Goal: Information Seeking & Learning: Learn about a topic

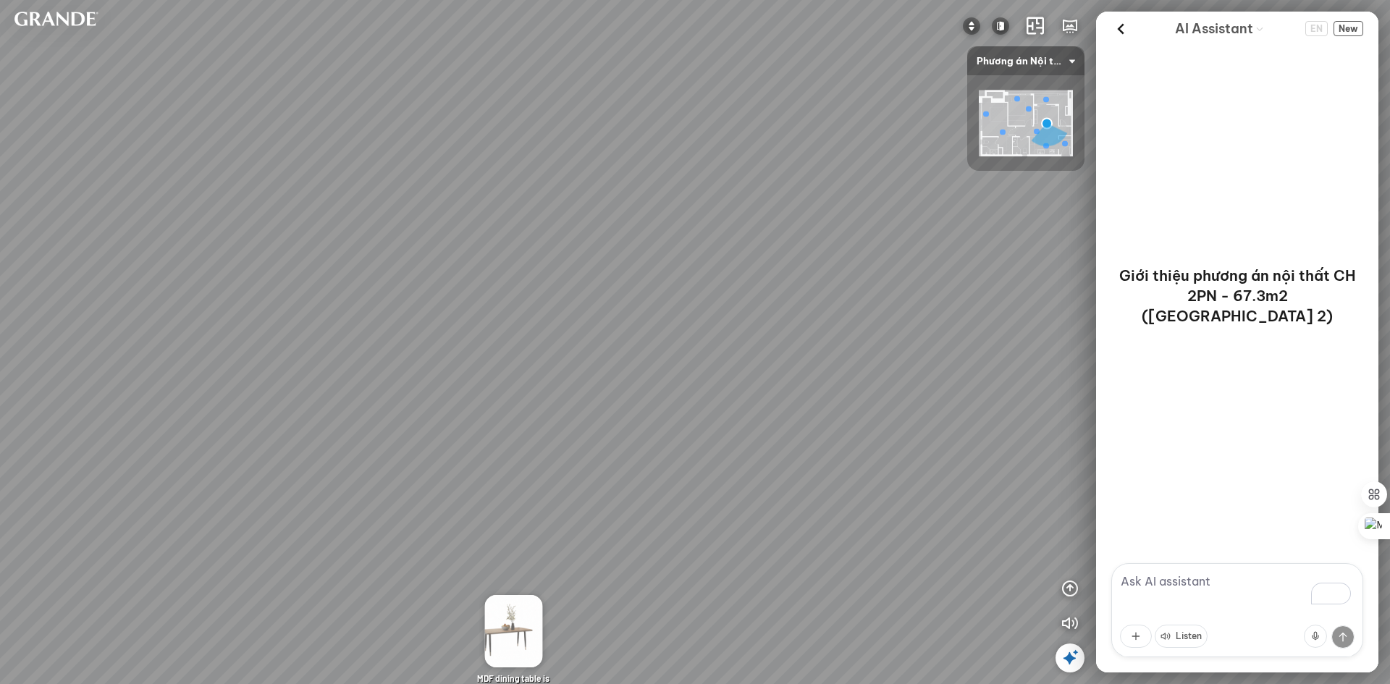
click at [689, 187] on div "Minimalist TV shelf 3.380.000 VND Double MDF tea table is moisture-proof and sc…" at bounding box center [695, 342] width 1390 height 684
drag, startPoint x: 761, startPoint y: 302, endPoint x: 529, endPoint y: 550, distance: 339.5
click at [529, 550] on div "Minimalist TV shelf 3.380.000 VND Double MDF tea table is moisture-proof and sc…" at bounding box center [695, 342] width 1390 height 684
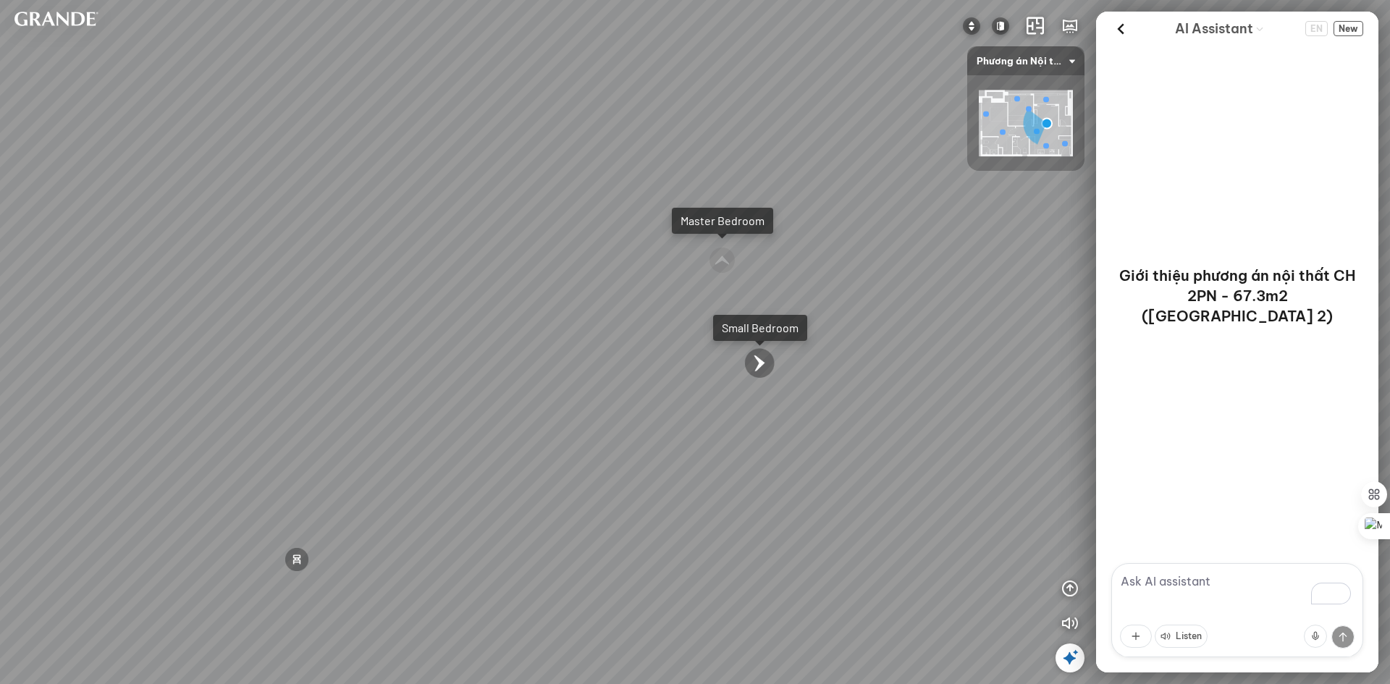
drag, startPoint x: 847, startPoint y: 434, endPoint x: 608, endPoint y: 357, distance: 251.1
click at [635, 358] on div "Minimalist TV shelf 3.380.000 VND Double MDF tea table is moisture-proof and sc…" at bounding box center [695, 342] width 1390 height 684
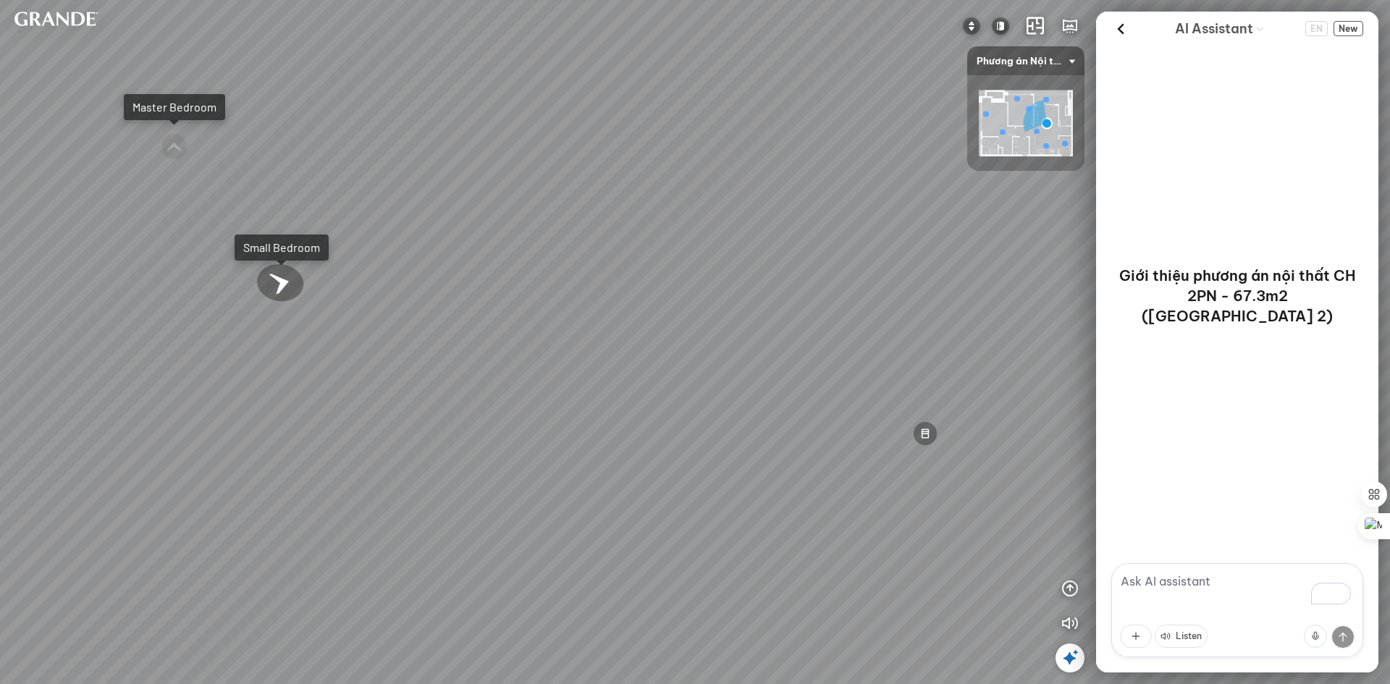
drag, startPoint x: 690, startPoint y: 397, endPoint x: 294, endPoint y: 507, distance: 410.9
click at [295, 507] on div "Minimalist TV shelf 3.380.000 VND Double MDF tea table is moisture-proof and sc…" at bounding box center [695, 342] width 1390 height 684
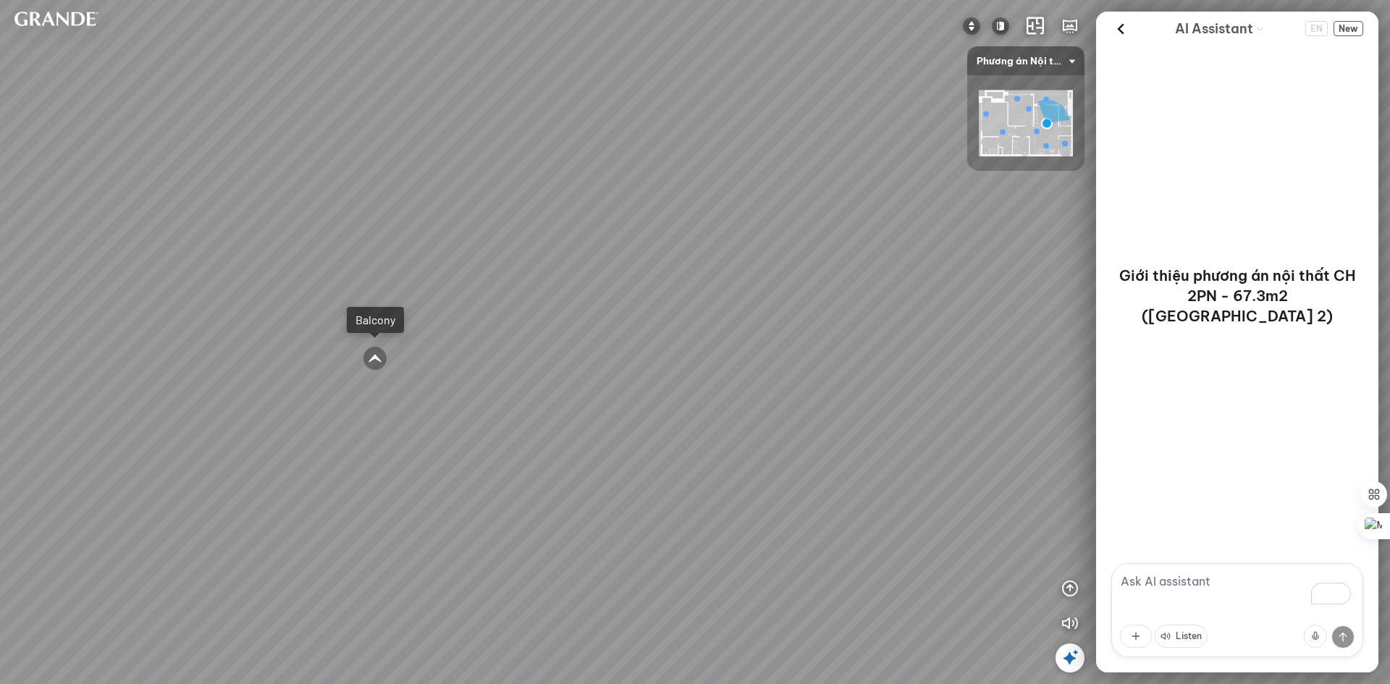
drag, startPoint x: 583, startPoint y: 512, endPoint x: 397, endPoint y: 486, distance: 187.9
click at [376, 483] on div "Minimalist TV shelf 3.380.000 VND Double MDF tea table is moisture-proof and sc…" at bounding box center [695, 342] width 1390 height 684
drag, startPoint x: 616, startPoint y: 528, endPoint x: 337, endPoint y: 438, distance: 293.0
click at [298, 438] on div "Minimalist TV shelf 3.380.000 VND Double MDF tea table is moisture-proof and sc…" at bounding box center [695, 342] width 1390 height 684
drag, startPoint x: 510, startPoint y: 439, endPoint x: 26, endPoint y: 525, distance: 491.7
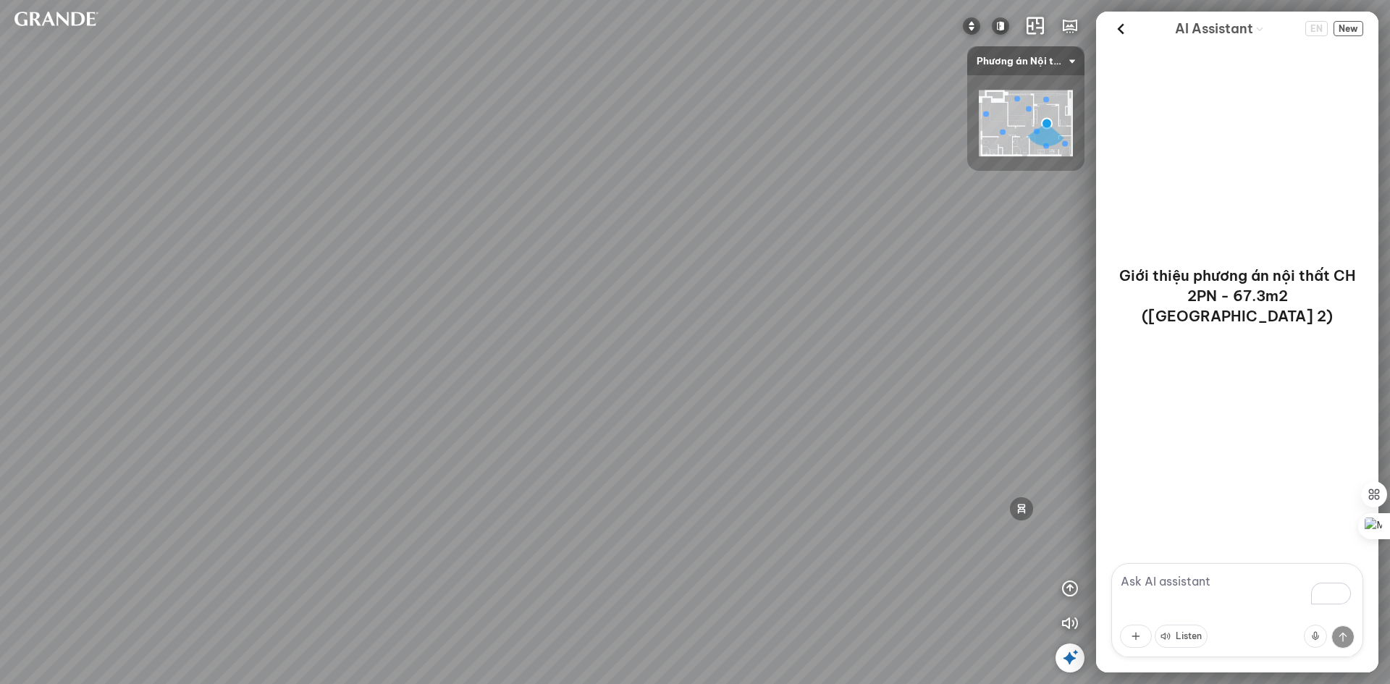
click at [22, 535] on div "Minimalist TV shelf 3.380.000 VND Double MDF tea table is moisture-proof and sc…" at bounding box center [695, 342] width 1390 height 684
drag, startPoint x: 480, startPoint y: 397, endPoint x: 1033, endPoint y: 468, distance: 557.5
click at [1033, 468] on div "Minimalist TV shelf 3.380.000 VND Double MDF tea table is moisture-proof and sc…" at bounding box center [695, 342] width 1390 height 684
drag, startPoint x: 1009, startPoint y: 477, endPoint x: 143, endPoint y: 393, distance: 870.4
click at [467, 479] on div "Minimalist TV shelf 3.380.000 VND Double MDF tea table is moisture-proof and sc…" at bounding box center [695, 342] width 1390 height 684
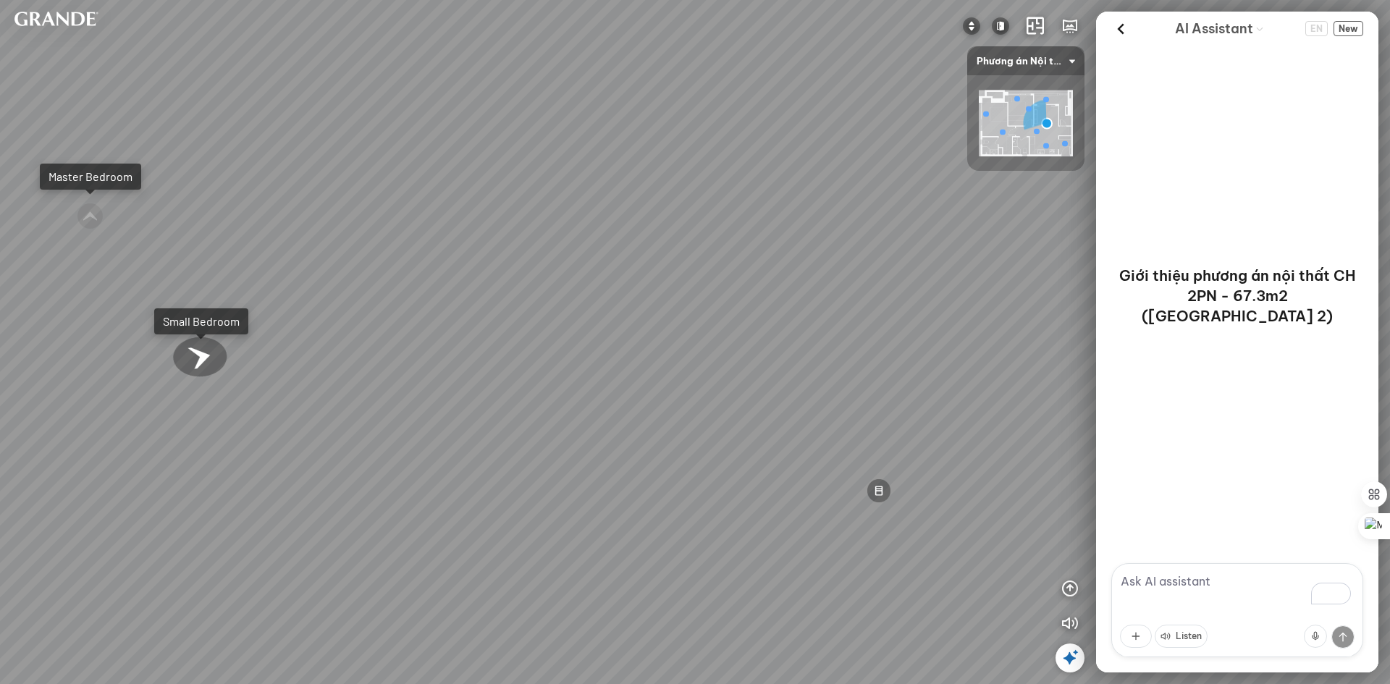
drag, startPoint x: 651, startPoint y: 508, endPoint x: 36, endPoint y: 522, distance: 615.4
click at [36, 522] on div "Minimalist TV shelf 3.380.000 VND Double MDF tea table is moisture-proof and sc…" at bounding box center [695, 342] width 1390 height 684
drag, startPoint x: 921, startPoint y: 324, endPoint x: 889, endPoint y: 425, distance: 105.7
click at [889, 425] on div "Minimalist TV shelf 3.380.000 VND Double MDF tea table is moisture-proof and sc…" at bounding box center [695, 342] width 1390 height 684
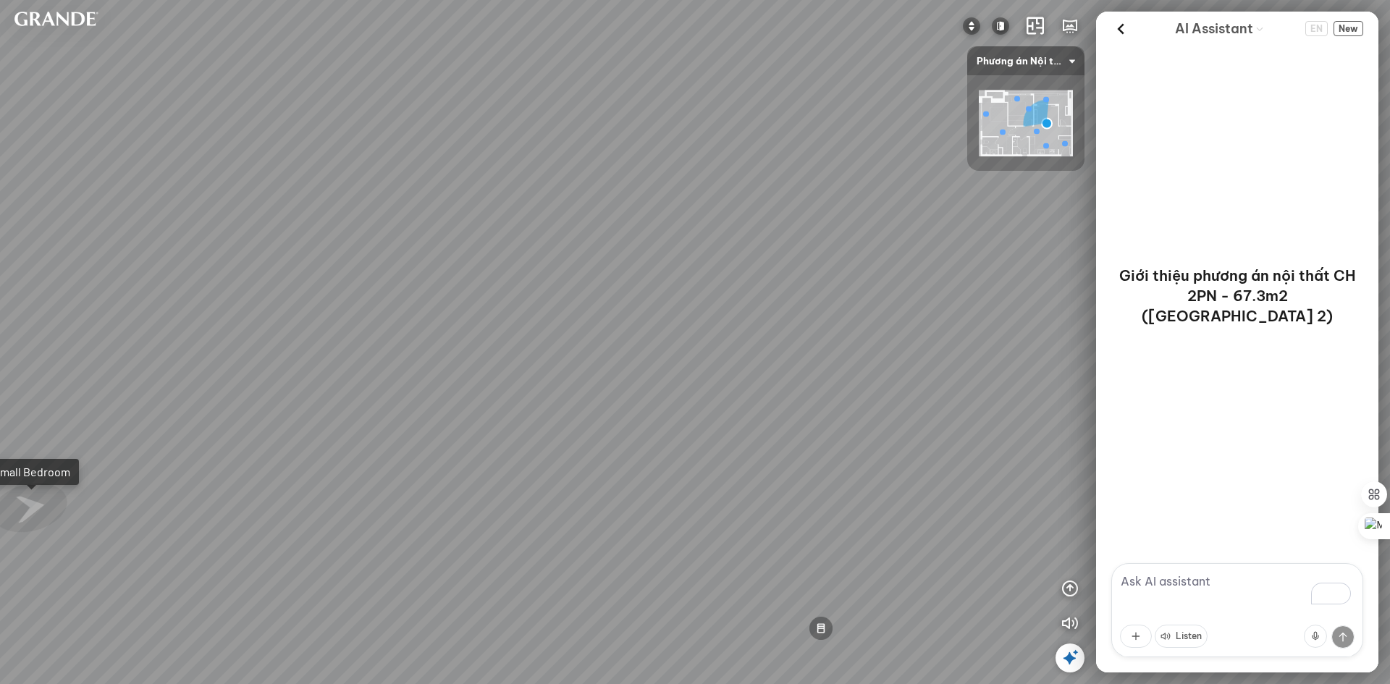
click at [627, 370] on div "Minimalist TV shelf 3.380.000 VND Double MDF tea table is moisture-proof and sc…" at bounding box center [695, 342] width 1390 height 684
drag, startPoint x: 823, startPoint y: 481, endPoint x: 798, endPoint y: 515, distance: 42.6
click at [798, 515] on div "Minimalist TV shelf 3.380.000 VND Double MDF tea table is moisture-proof and sc…" at bounding box center [695, 342] width 1390 height 684
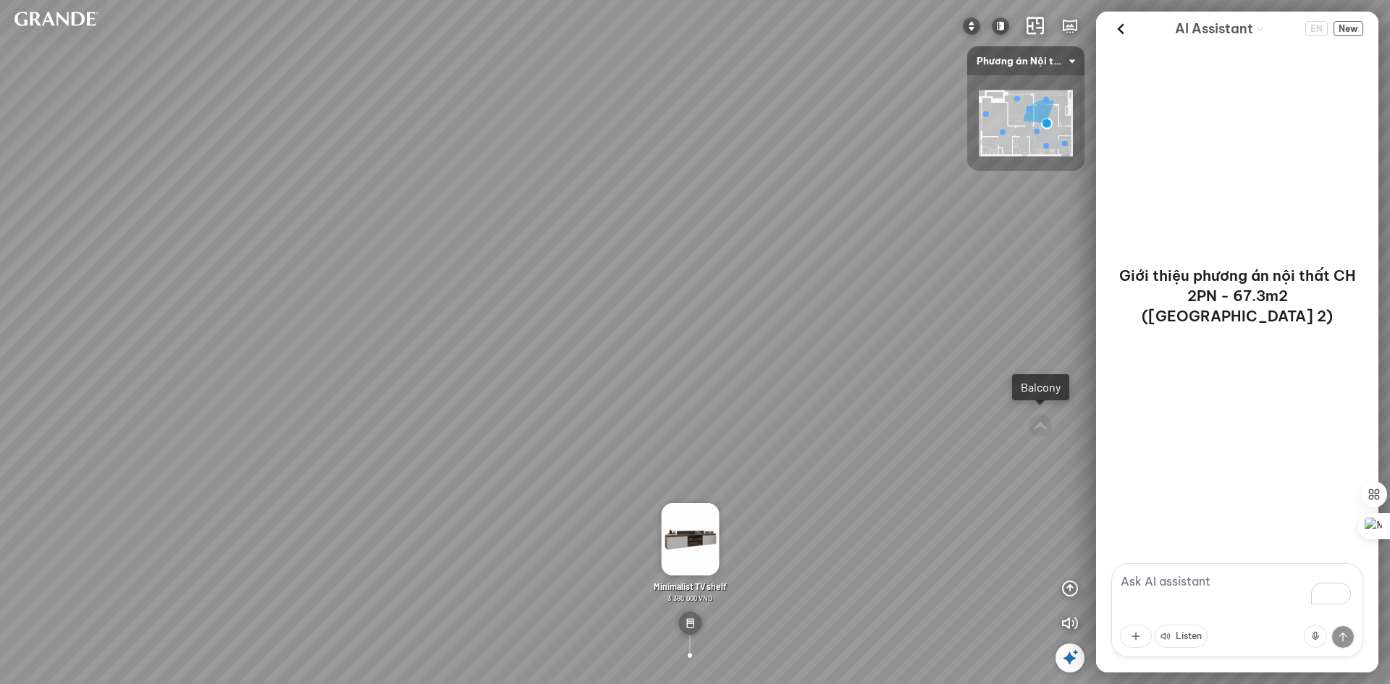
click at [411, 418] on div "Minimalist TV shelf 3.380.000 VND Double MDF tea table is moisture-proof and sc…" at bounding box center [695, 342] width 1390 height 684
drag, startPoint x: 811, startPoint y: 220, endPoint x: 690, endPoint y: 121, distance: 156.9
click at [690, 121] on div "Minimalist TV shelf 3.380.000 VND Double MDF tea table is moisture-proof and sc…" at bounding box center [695, 342] width 1390 height 684
drag, startPoint x: 473, startPoint y: 482, endPoint x: 523, endPoint y: 311, distance: 177.8
click at [527, 311] on div "Minimalist TV shelf 3.380.000 VND Double MDF tea table is moisture-proof and sc…" at bounding box center [695, 342] width 1390 height 684
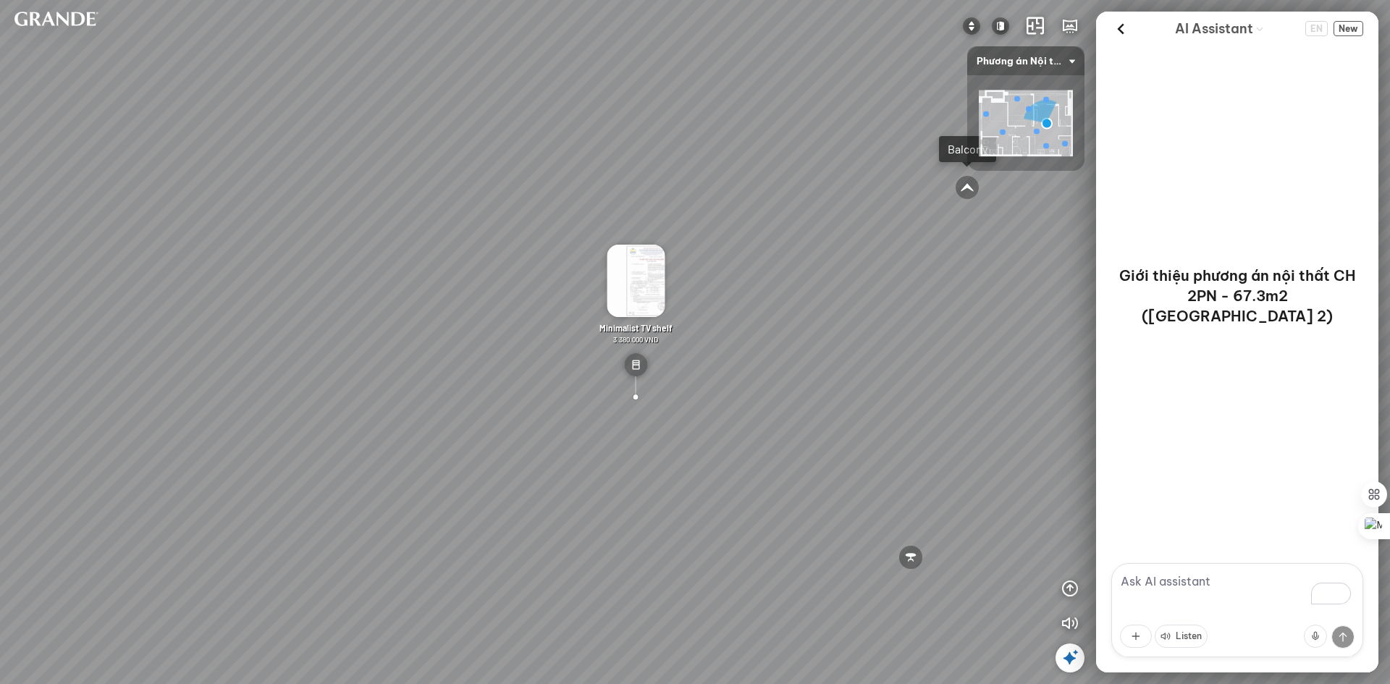
click at [662, 460] on div "Minimalist TV shelf 3.380.000 VND Double MDF tea table is moisture-proof and sc…" at bounding box center [695, 342] width 1390 height 684
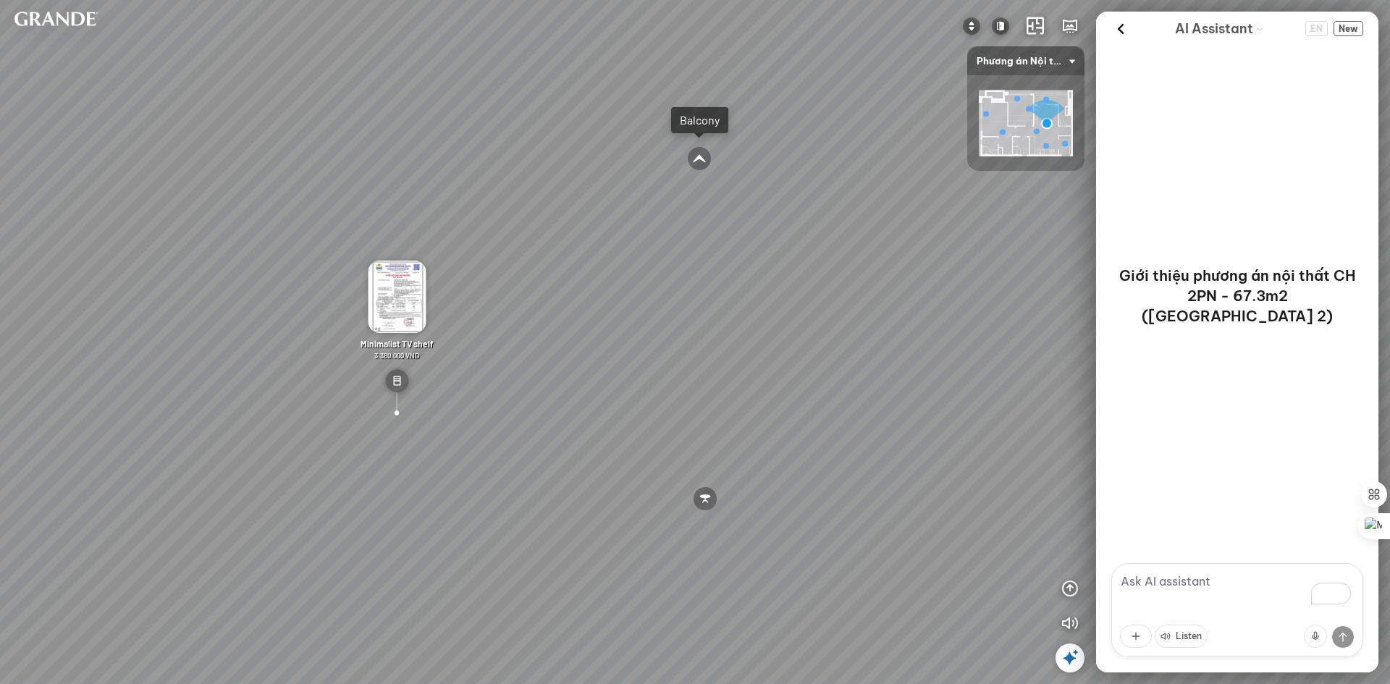
drag, startPoint x: 735, startPoint y: 407, endPoint x: 450, endPoint y: 393, distance: 285.5
click at [436, 389] on div "Minimalist TV shelf 3.380.000 VND Double MDF tea table is moisture-proof and sc…" at bounding box center [695, 342] width 1390 height 684
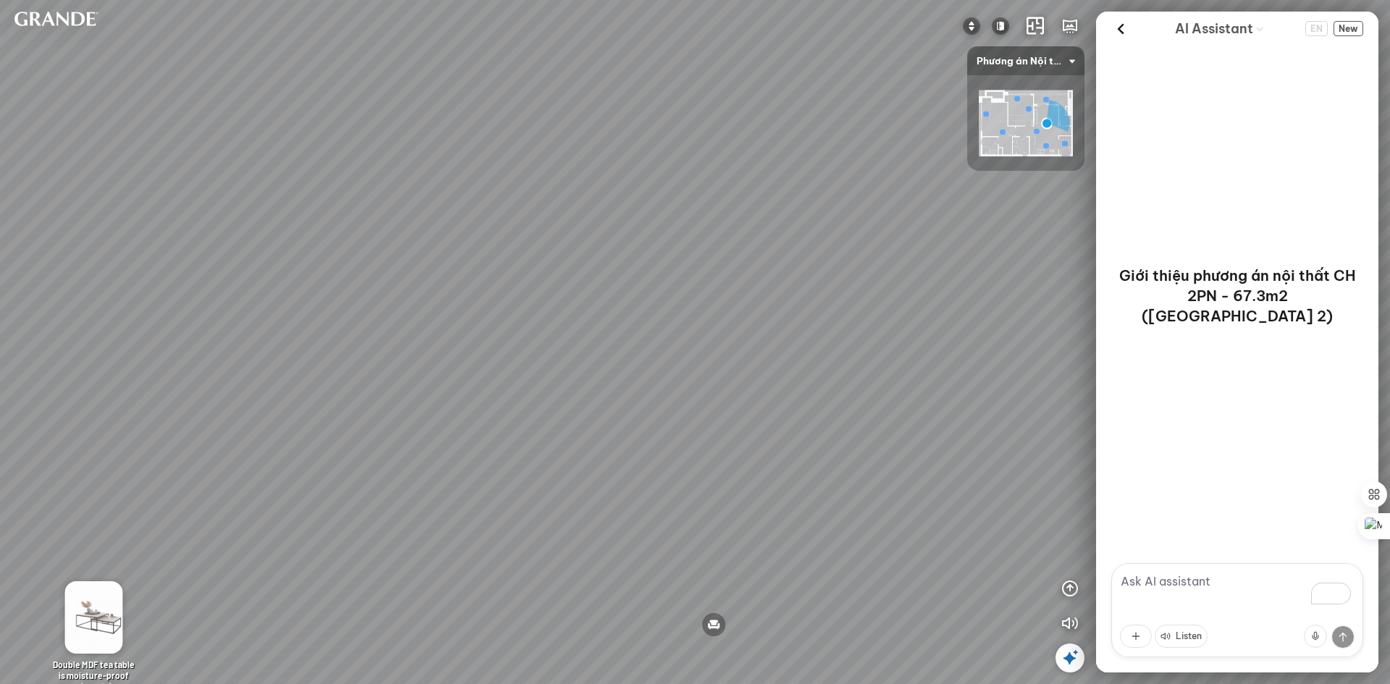
drag, startPoint x: 624, startPoint y: 431, endPoint x: 219, endPoint y: 459, distance: 405.5
click at [219, 459] on div "Minimalist TV shelf 3.380.000 VND Double MDF tea table is moisture-proof and sc…" at bounding box center [695, 342] width 1390 height 684
drag, startPoint x: 609, startPoint y: 423, endPoint x: 139, endPoint y: 423, distance: 469.7
click at [145, 423] on div "Minimalist TV shelf 3.380.000 VND Double MDF tea table is moisture-proof and sc…" at bounding box center [695, 342] width 1390 height 684
drag, startPoint x: 520, startPoint y: 426, endPoint x: 106, endPoint y: 474, distance: 416.8
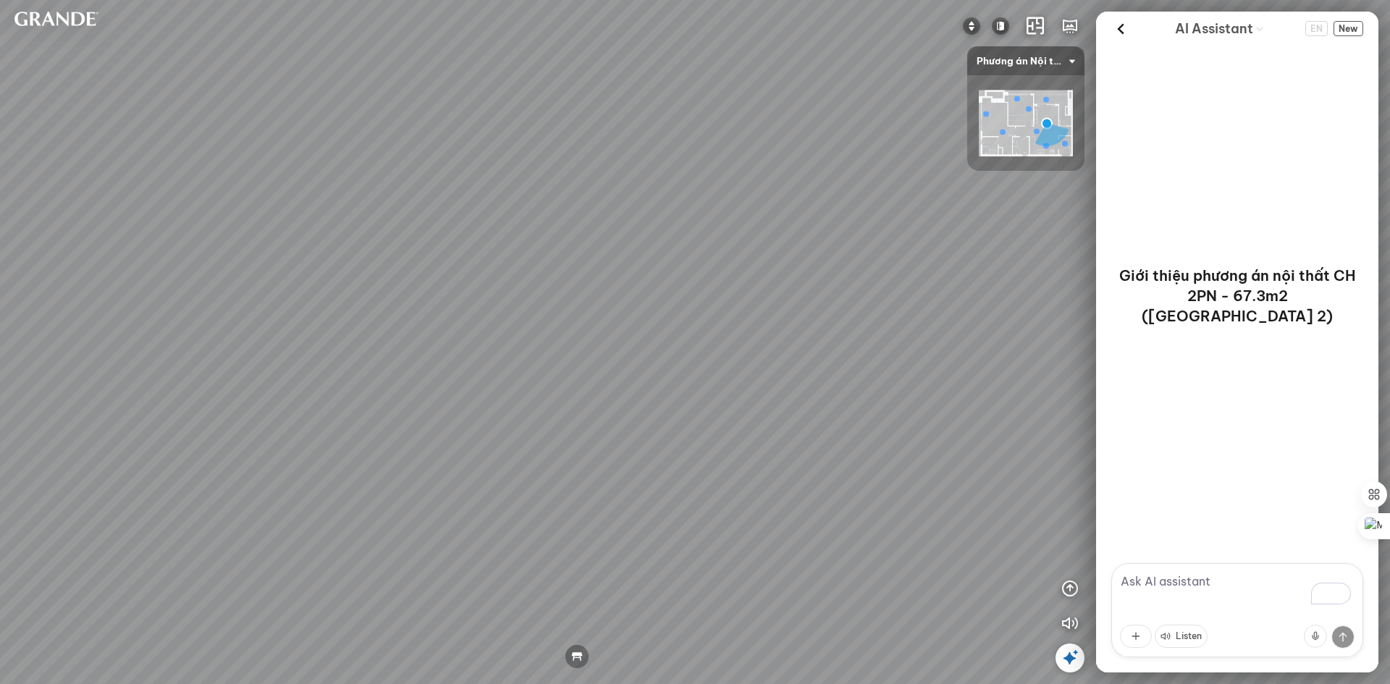
click at [69, 478] on div "Minimalist TV shelf 3.380.000 VND Double MDF tea table is moisture-proof and sc…" at bounding box center [695, 342] width 1390 height 684
drag, startPoint x: 544, startPoint y: 398, endPoint x: 187, endPoint y: 523, distance: 378.8
click at [195, 526] on div "Minimalist TV shelf 3.380.000 VND Double MDF tea table is moisture-proof and sc…" at bounding box center [695, 342] width 1390 height 684
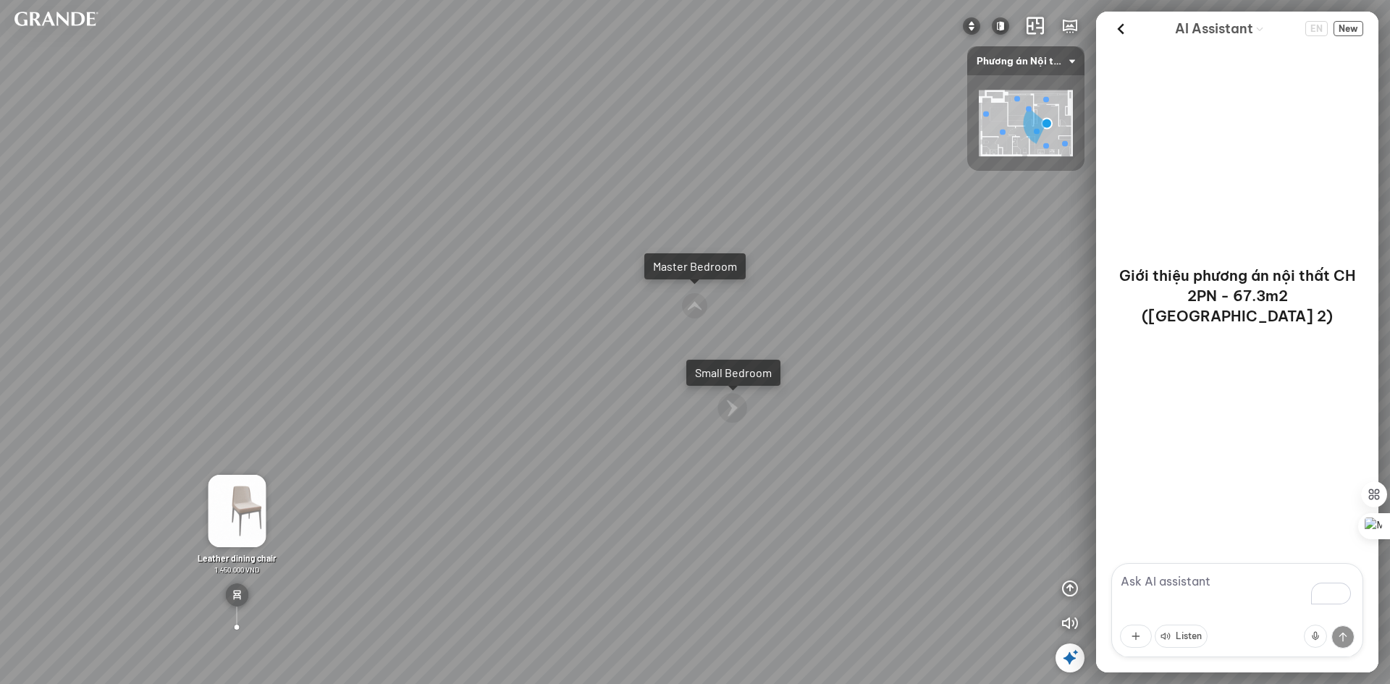
drag, startPoint x: 523, startPoint y: 507, endPoint x: 508, endPoint y: 507, distance: 14.5
click at [508, 507] on div "Minimalist TV shelf 3.380.000 VND Double MDF tea table is moisture-proof and sc…" at bounding box center [695, 342] width 1390 height 684
click at [668, 266] on div "Master Bedroom" at bounding box center [689, 266] width 84 height 14
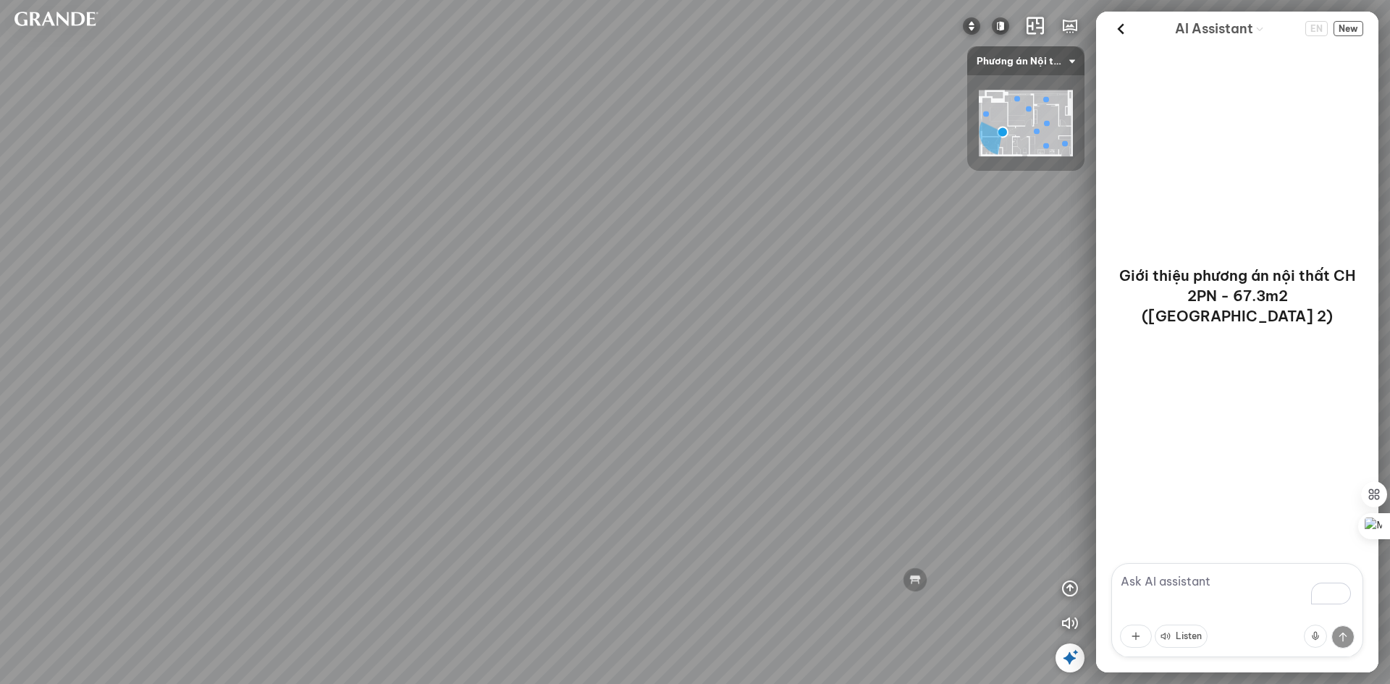
drag, startPoint x: 714, startPoint y: 381, endPoint x: 318, endPoint y: 331, distance: 399.8
click at [321, 331] on div "Minimalist decorative wardrobe – Special 19.990.000 VND Minimalist bed set and …" at bounding box center [695, 342] width 1390 height 684
drag, startPoint x: 736, startPoint y: 421, endPoint x: 447, endPoint y: 340, distance: 300.6
click at [436, 341] on div "Minimalist decorative wardrobe – Special 19.990.000 VND Minimalist bed set and …" at bounding box center [695, 342] width 1390 height 684
drag, startPoint x: 581, startPoint y: 383, endPoint x: 524, endPoint y: 411, distance: 63.8
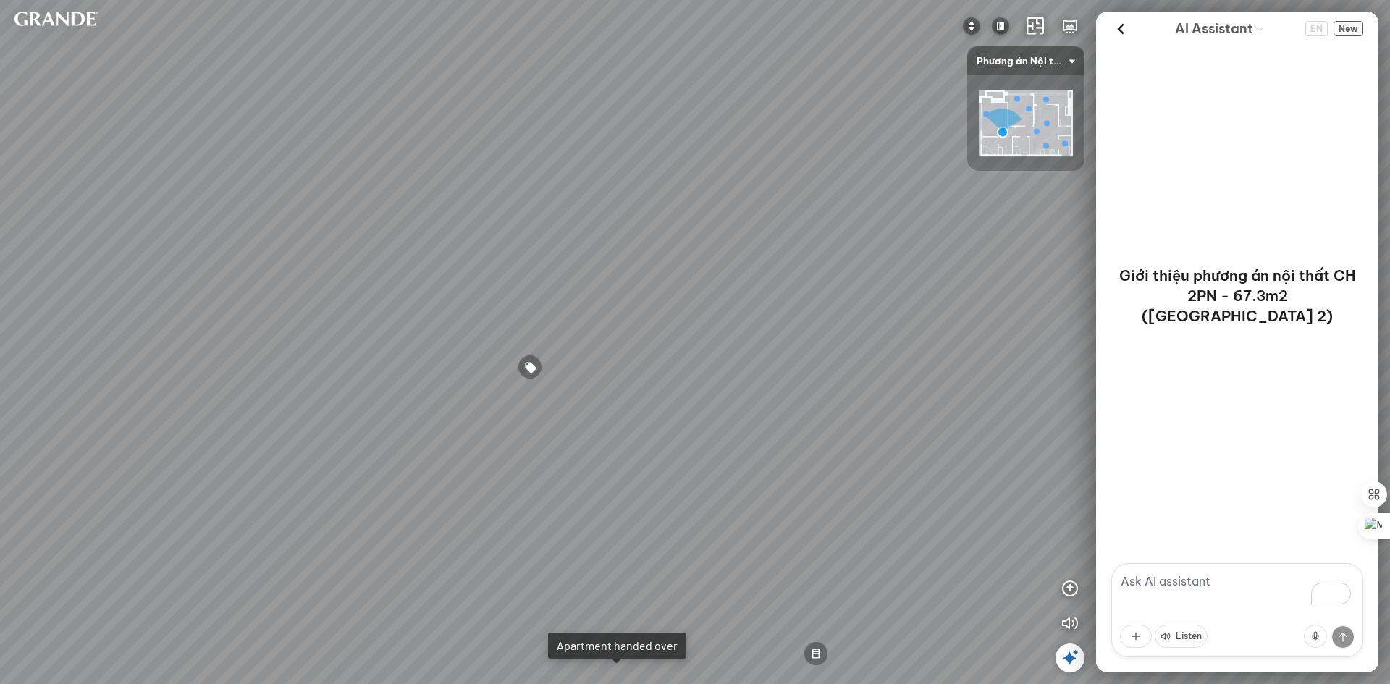
click at [509, 393] on div "Minimalist decorative wardrobe – Special 19.990.000 VND Minimalist bed set and …" at bounding box center [695, 342] width 1390 height 684
drag, startPoint x: 722, startPoint y: 455, endPoint x: 835, endPoint y: 588, distance: 174.7
click at [835, 588] on div "Minimalist decorative wardrobe – Special 19.990.000 VND Minimalist bed set and …" at bounding box center [695, 342] width 1390 height 684
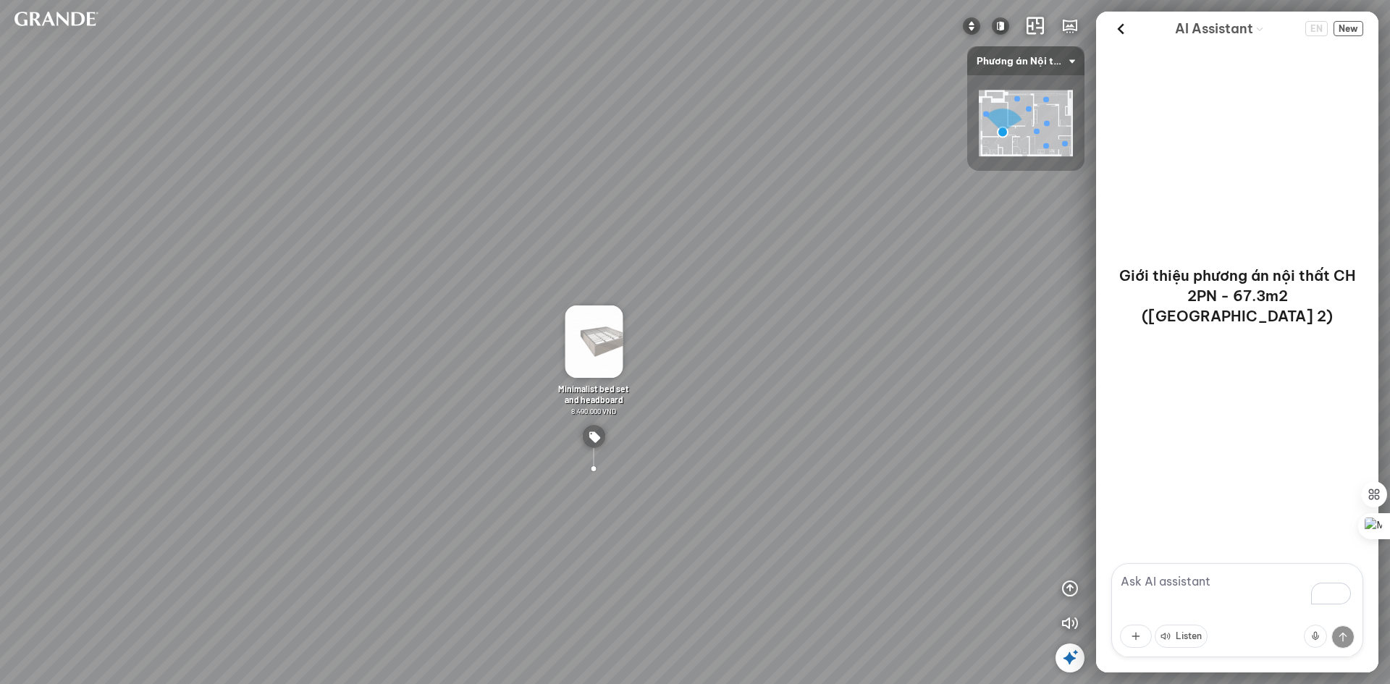
drag, startPoint x: 504, startPoint y: 391, endPoint x: 678, endPoint y: 417, distance: 176.4
click at [700, 403] on div "Minimalist decorative wardrobe – Special 19.990.000 VND Minimalist bed set and …" at bounding box center [695, 342] width 1390 height 684
drag, startPoint x: 704, startPoint y: 386, endPoint x: 699, endPoint y: 404, distance: 17.9
click at [791, 389] on div "Minimalist decorative wardrobe – Special 19.990.000 VND Minimalist bed set and …" at bounding box center [695, 342] width 1390 height 684
click at [1037, 371] on div "Minimalist decorative wardrobe – Special 19.990.000 VND Minimalist bed set and …" at bounding box center [695, 342] width 1390 height 684
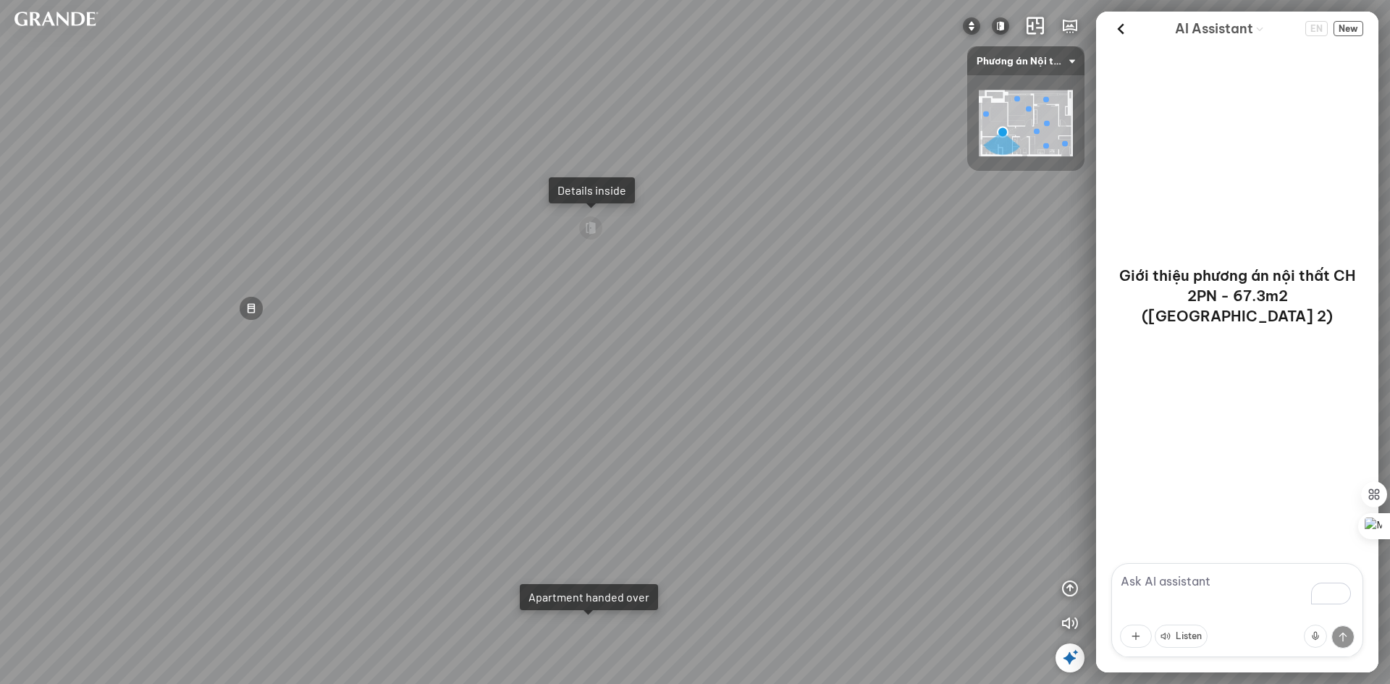
drag, startPoint x: 664, startPoint y: 339, endPoint x: 994, endPoint y: 373, distance: 332.6
click at [994, 373] on div "Minimalist decorative wardrobe – Special 19.990.000 VND Minimalist bed set and …" at bounding box center [695, 342] width 1390 height 684
drag, startPoint x: 740, startPoint y: 334, endPoint x: 908, endPoint y: 413, distance: 185.2
click at [908, 413] on div "Minimalist decorative wardrobe – Special 19.990.000 VND Minimalist bed set and …" at bounding box center [695, 342] width 1390 height 684
drag, startPoint x: 624, startPoint y: 353, endPoint x: 573, endPoint y: 93, distance: 264.7
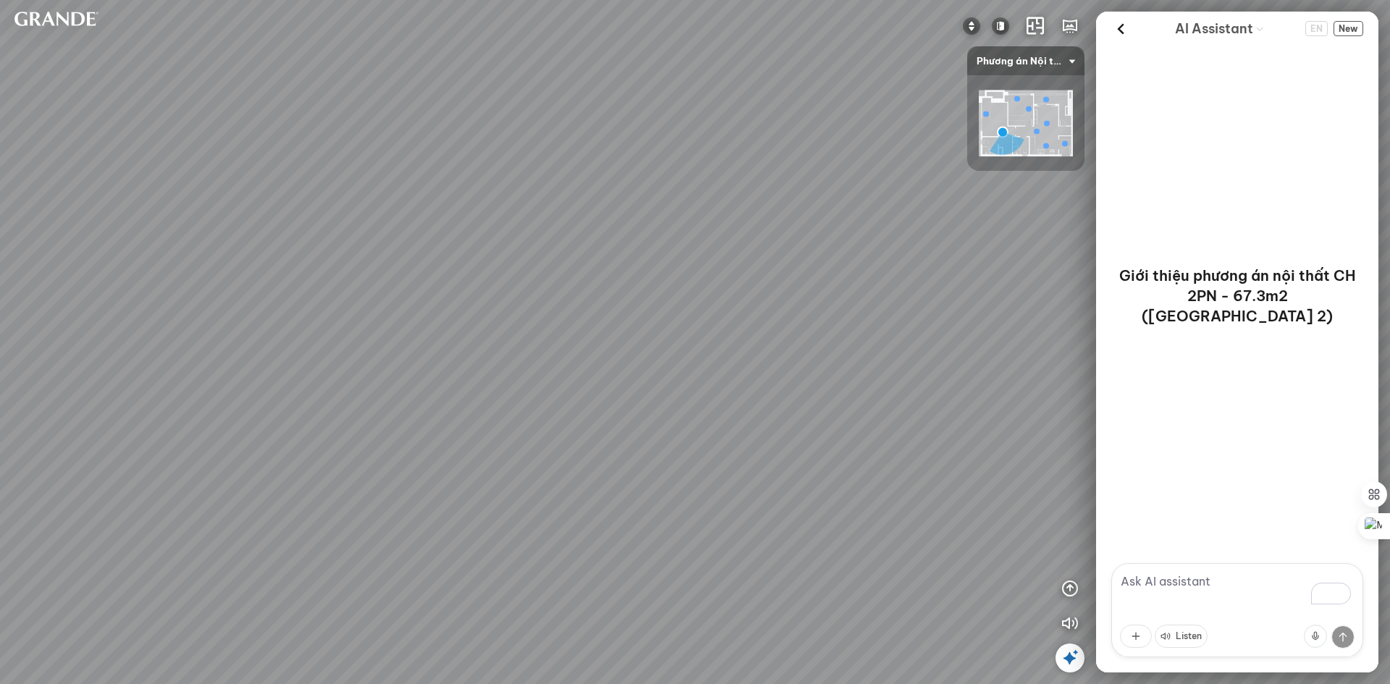
click at [573, 93] on div "Minimalist decorative wardrobe – Special 19.990.000 VND Minimalist bed set and …" at bounding box center [695, 342] width 1390 height 684
drag, startPoint x: 679, startPoint y: 179, endPoint x: 580, endPoint y: 342, distance: 191.3
click at [580, 342] on div "Minimalist decorative wardrobe – Special 19.990.000 VND Minimalist bed set and …" at bounding box center [695, 342] width 1390 height 684
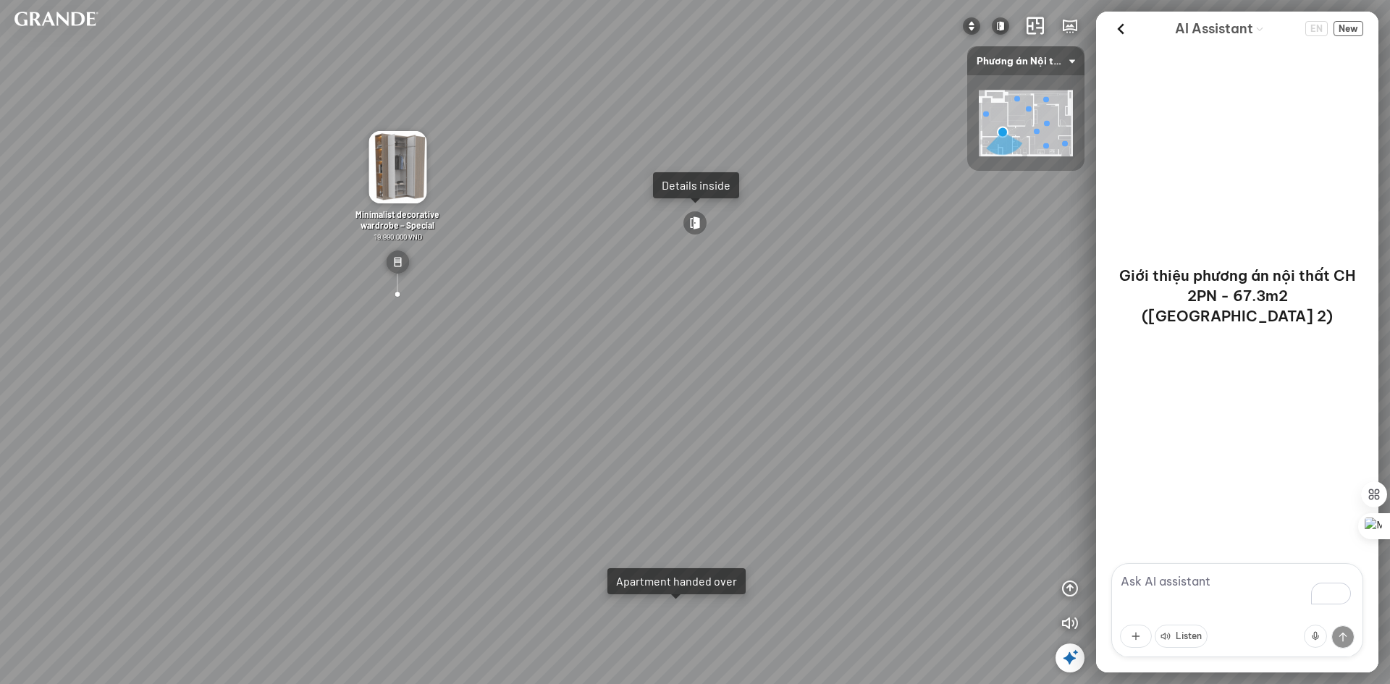
click at [690, 222] on div at bounding box center [695, 223] width 25 height 25
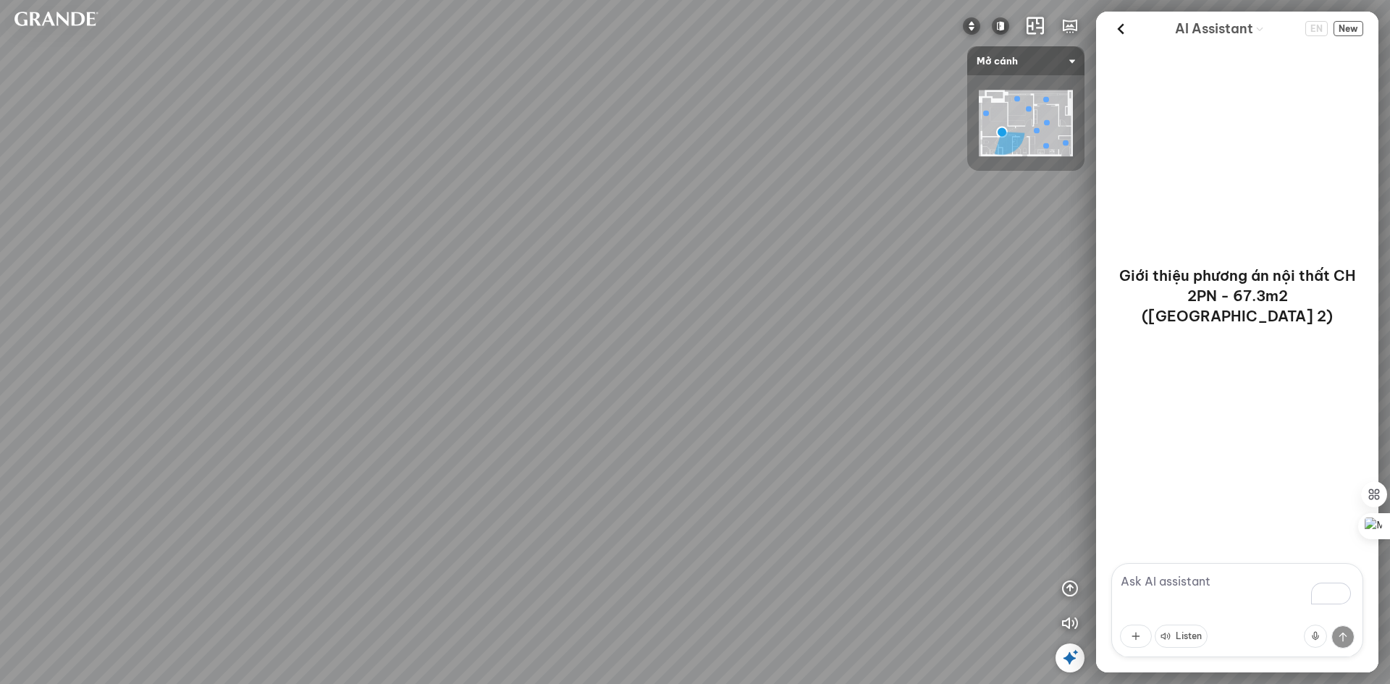
drag, startPoint x: 583, startPoint y: 304, endPoint x: 665, endPoint y: 247, distance: 100.4
click at [664, 247] on div "MDF desk and bookshelf set is moisture-proof and scratch-resistant 3.490.000 VN…" at bounding box center [695, 342] width 1390 height 684
drag, startPoint x: 350, startPoint y: 351, endPoint x: 752, endPoint y: 331, distance: 402.9
click at [752, 331] on div "MDF desk and bookshelf set is moisture-proof and scratch-resistant 3.490.000 VN…" at bounding box center [695, 342] width 1390 height 684
drag, startPoint x: 597, startPoint y: 232, endPoint x: 559, endPoint y: 361, distance: 134.4
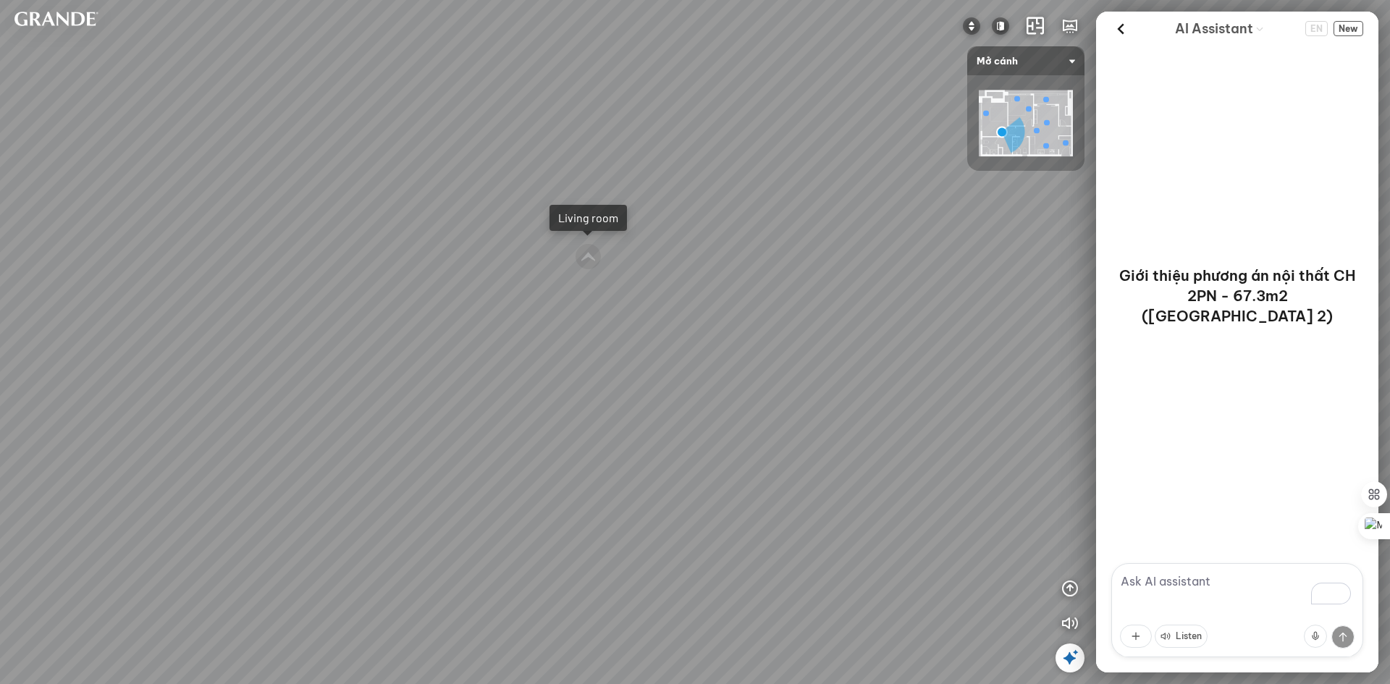
click at [559, 361] on div "MDF desk and bookshelf set is moisture-proof and scratch-resistant 3.490.000 VN…" at bounding box center [695, 342] width 1390 height 684
click at [590, 258] on div at bounding box center [588, 257] width 27 height 27
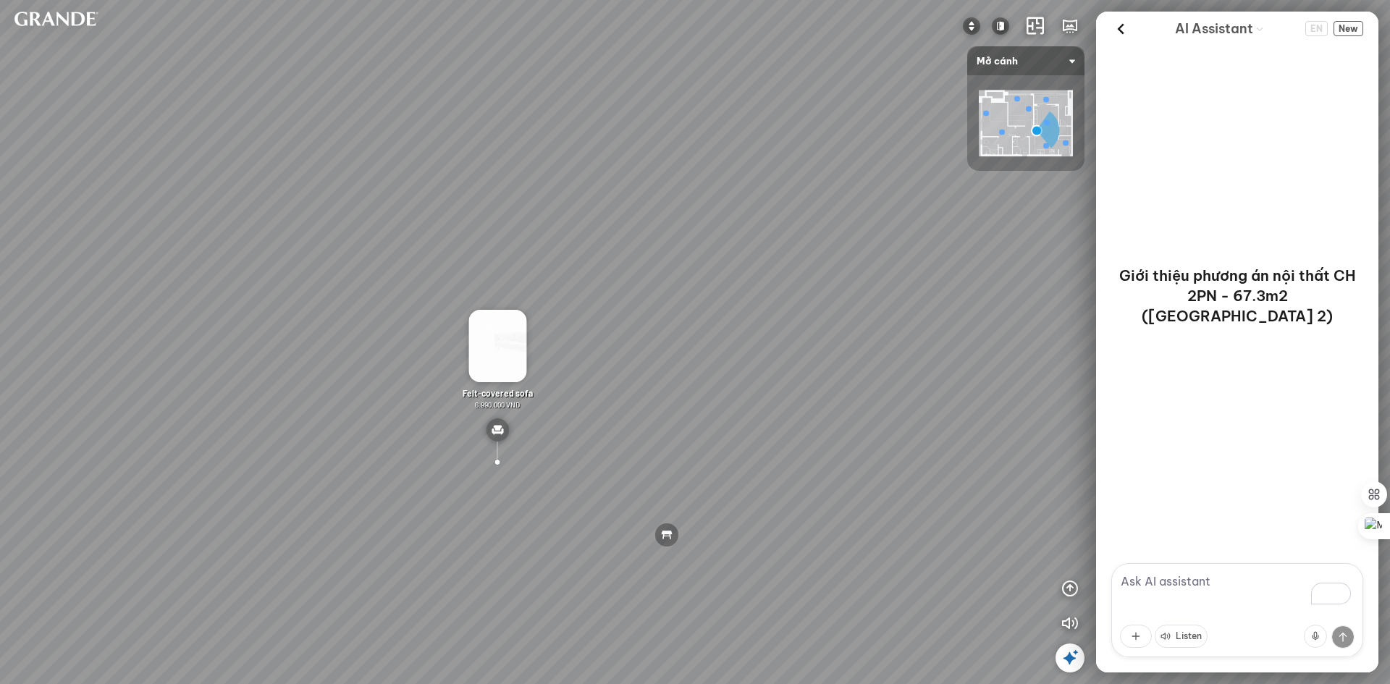
drag, startPoint x: 833, startPoint y: 305, endPoint x: 523, endPoint y: 250, distance: 314.6
click at [607, 261] on div "Leather dining chair 1.450.000 VND Double MDF tea table is moisture-proof and s…" at bounding box center [695, 342] width 1390 height 684
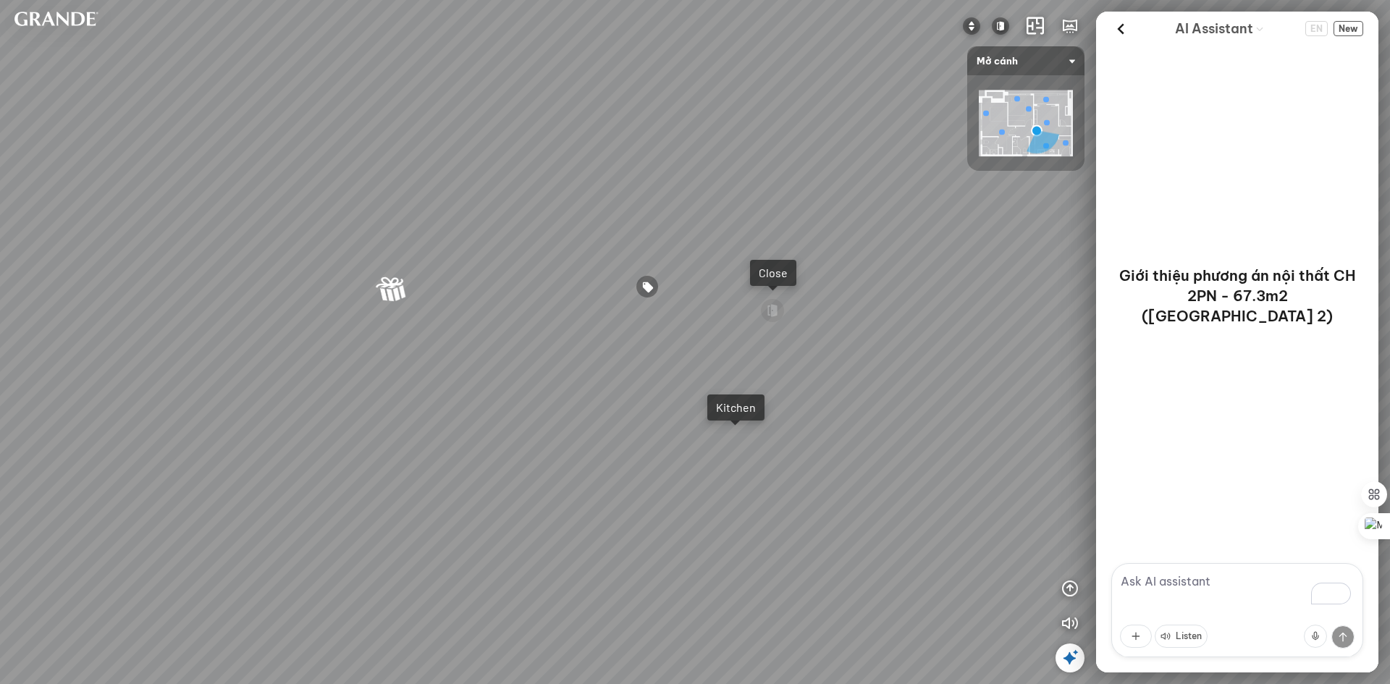
drag, startPoint x: 423, startPoint y: 219, endPoint x: 178, endPoint y: 221, distance: 245.4
click at [161, 216] on div "Leather dining chair 1.450.000 VND Double MDF tea table is moisture-proof and s…" at bounding box center [695, 342] width 1390 height 684
drag, startPoint x: 635, startPoint y: 271, endPoint x: 876, endPoint y: 341, distance: 251.0
click at [876, 341] on div "Leather dining chair 1.450.000 VND Double MDF tea table is moisture-proof and s…" at bounding box center [695, 342] width 1390 height 684
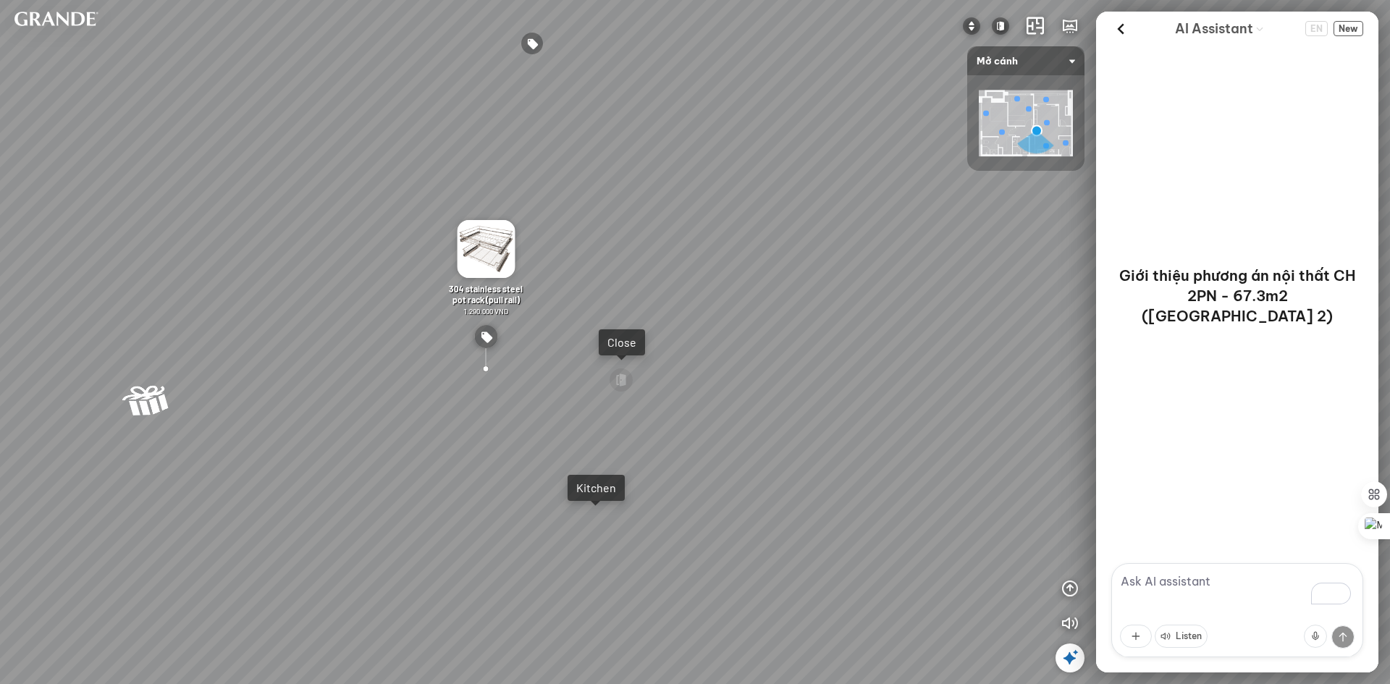
drag, startPoint x: 854, startPoint y: 326, endPoint x: 376, endPoint y: 272, distance: 480.7
click at [386, 274] on div "Leather dining chair 1.450.000 VND Double MDF tea table is moisture-proof and s…" at bounding box center [695, 342] width 1390 height 684
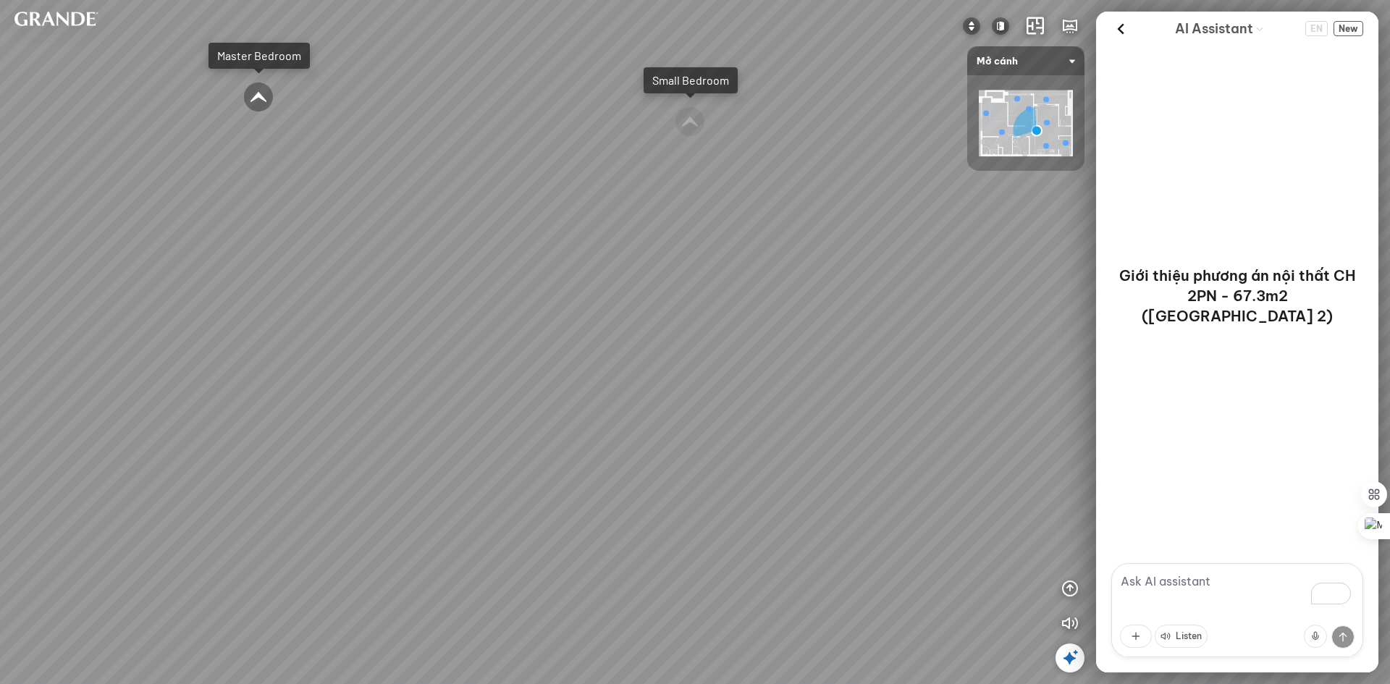
drag, startPoint x: 478, startPoint y: 298, endPoint x: 499, endPoint y: 298, distance: 21.7
click at [430, 298] on div "Leather dining chair 1.450.000 VND Double MDF tea table is moisture-proof and s…" at bounding box center [695, 342] width 1390 height 684
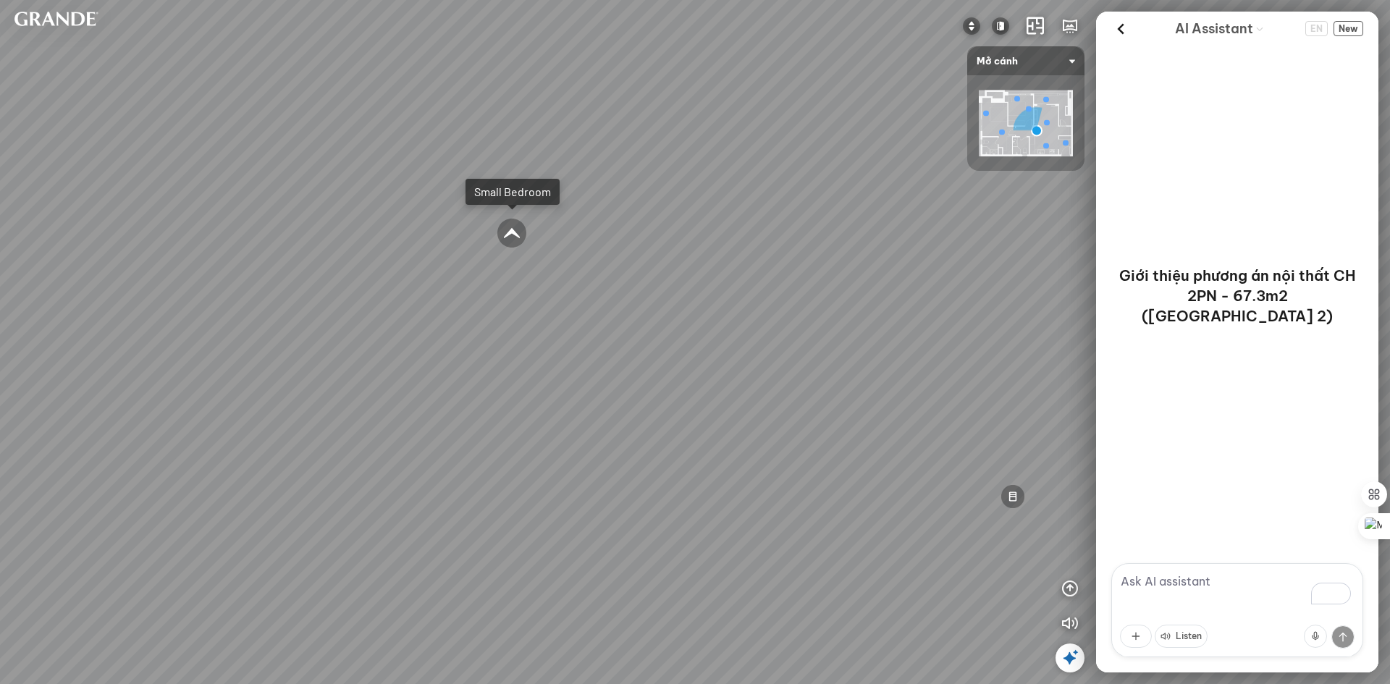
drag, startPoint x: 586, startPoint y: 297, endPoint x: 640, endPoint y: 472, distance: 183.2
click at [640, 472] on div "Leather dining chair 1.450.000 VND Double MDF tea table is moisture-proof and s…" at bounding box center [695, 342] width 1390 height 684
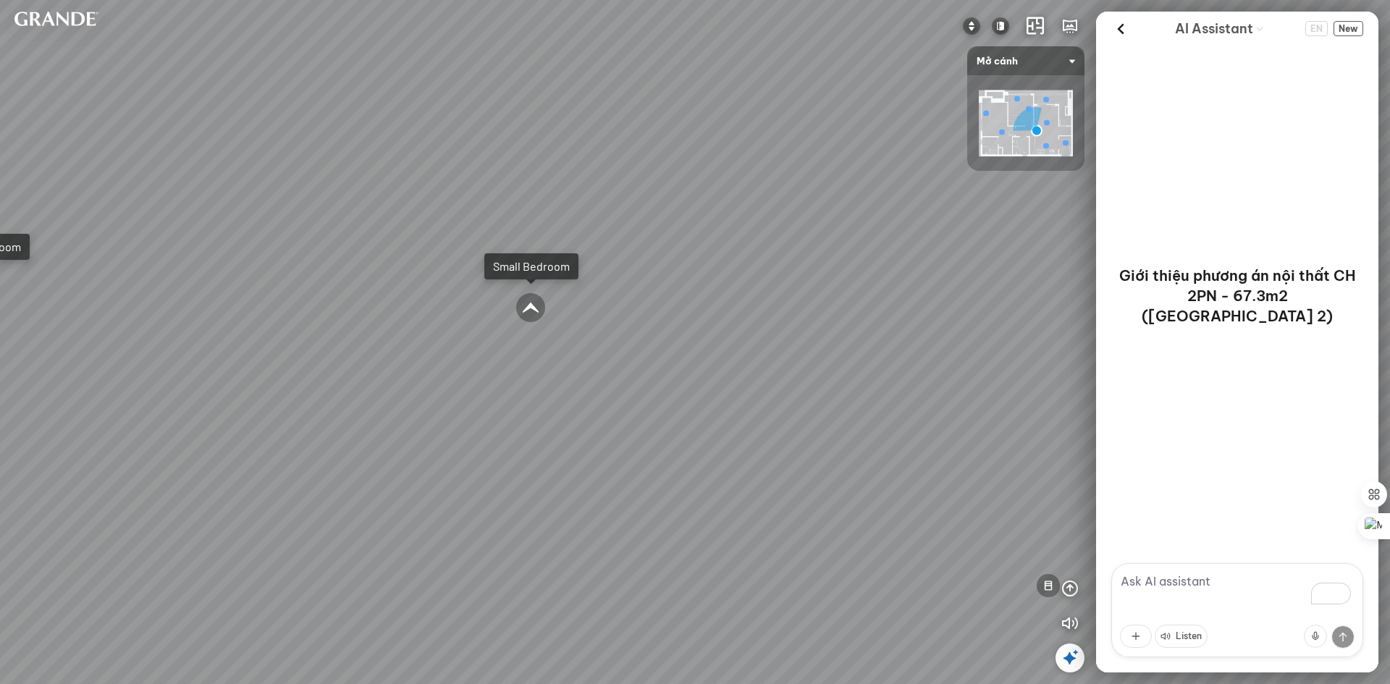
click at [535, 310] on div at bounding box center [530, 307] width 30 height 30
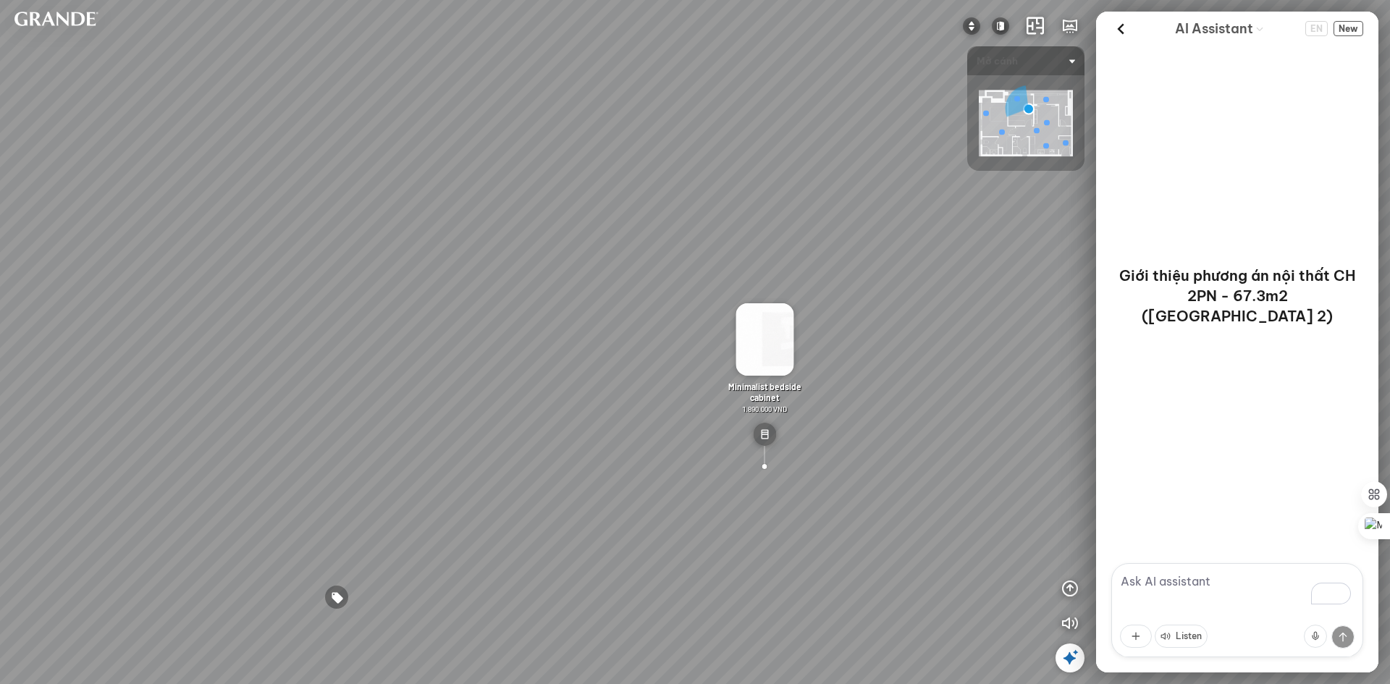
drag, startPoint x: 588, startPoint y: 263, endPoint x: 777, endPoint y: 236, distance: 190.9
click at [774, 236] on div "Minimalist decorative wardrobe – Plus 18.990.000 VND Minimalist bed set and hea…" at bounding box center [695, 342] width 1390 height 684
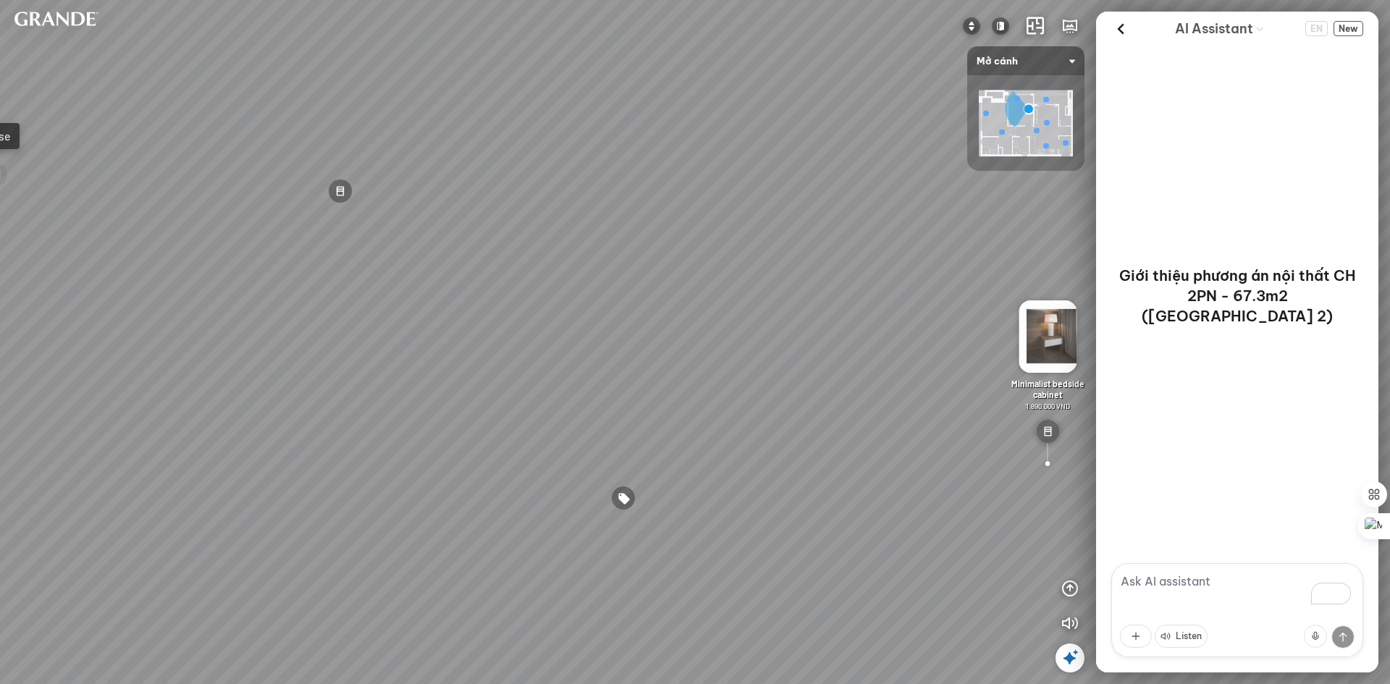
drag, startPoint x: 770, startPoint y: 247, endPoint x: 777, endPoint y: 252, distance: 8.3
click at [777, 250] on div "Minimalist decorative wardrobe – Plus 18.990.000 VND Minimalist bed set and hea…" at bounding box center [695, 342] width 1390 height 684
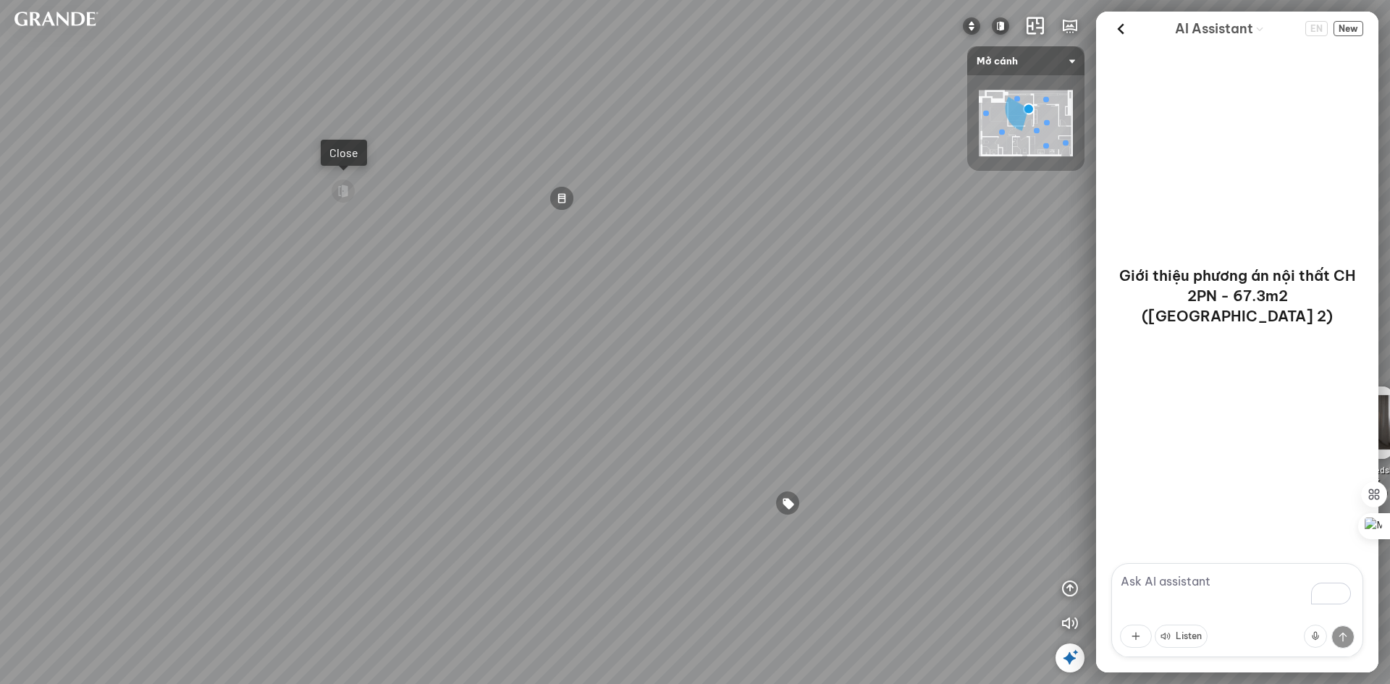
drag, startPoint x: 787, startPoint y: 261, endPoint x: 787, endPoint y: 271, distance: 10.1
click at [790, 266] on div "Minimalist decorative wardrobe – Plus 18.990.000 VND Minimalist bed set and hea…" at bounding box center [695, 342] width 1390 height 684
drag
click at [765, 492] on div "Minimalist decorative wardrobe – Plus 18.990.000 VND Minimalist bed set and hea…" at bounding box center [695, 342] width 1390 height 684
click at [591, 392] on div "Close" at bounding box center [602, 394] width 29 height 14
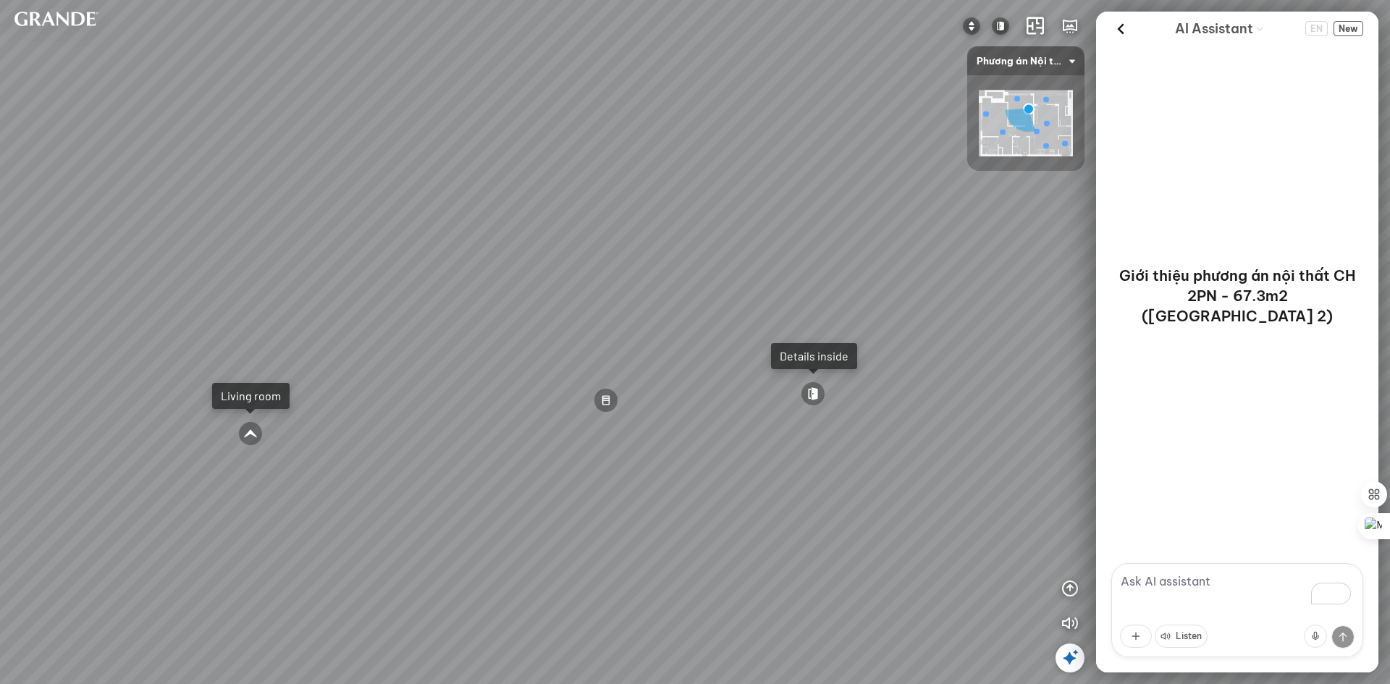
click at [426, 250] on div "Minimalist decorative wardrobe – Plus 18.990.000 VND Minimalist bed set and hea…" at bounding box center [695, 342] width 1390 height 684
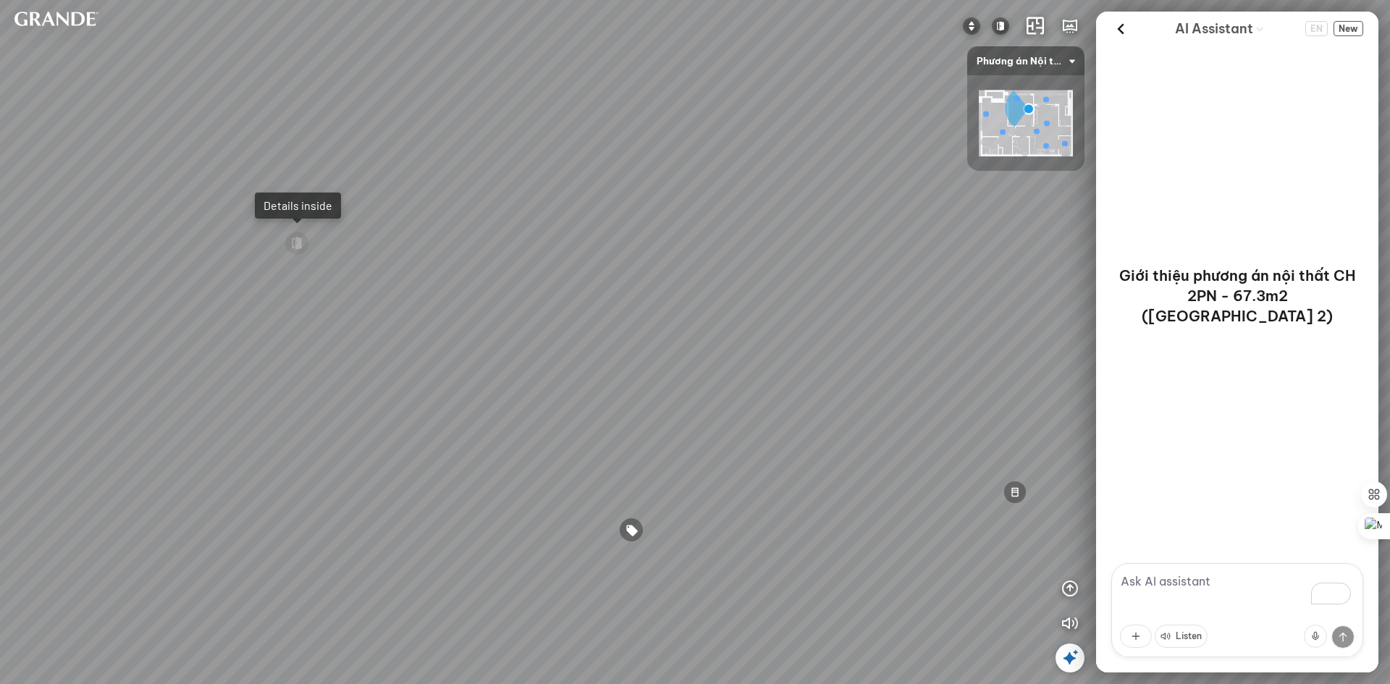
click at [239, 190] on div "Minimalist decorative wardrobe – Plus 18.990.000 VND Minimalist bed set and hea…" at bounding box center [695, 342] width 1390 height 684
click at [90, 469] on div "Minimalist decorative wardrobe – Plus 18.990.000 VND Minimalist bed set and hea…" at bounding box center [695, 342] width 1390 height 684
click at [248, 403] on div "Minimalist decorative wardrobe – Plus 18.990.000 VND Minimalist bed set and hea…" at bounding box center [695, 342] width 1390 height 684
click at [426, 417] on div "Minimalist decorative wardrobe – Plus 18.990.000 VND Minimalist bed set and hea…" at bounding box center [695, 342] width 1390 height 684
click at [338, 402] on div "Minimalist decorative wardrobe – Plus 18.990.000 VND Minimalist bed set and hea…" at bounding box center [695, 342] width 1390 height 684
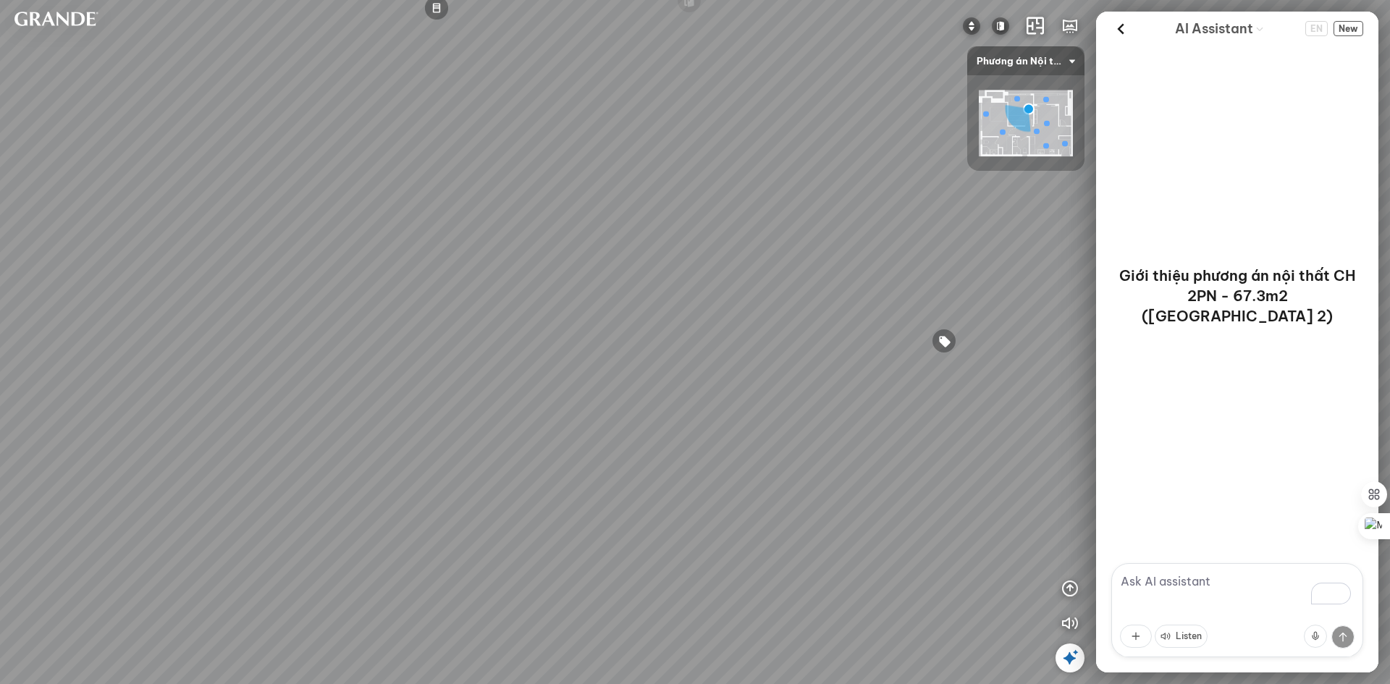
click at [423, 506] on div "Minimalist decorative wardrobe – Plus 18.990.000 VND Minimalist bed set and hea…" at bounding box center [695, 342] width 1390 height 684
click at [413, 564] on div "Minimalist decorative wardrobe – Plus 18.990.000 VND Minimalist bed set and hea…" at bounding box center [695, 342] width 1390 height 684
click at [530, 447] on div "Minimalist decorative wardrobe – Plus 18.990.000 VND Minimalist bed set and hea…" at bounding box center [695, 342] width 1390 height 684
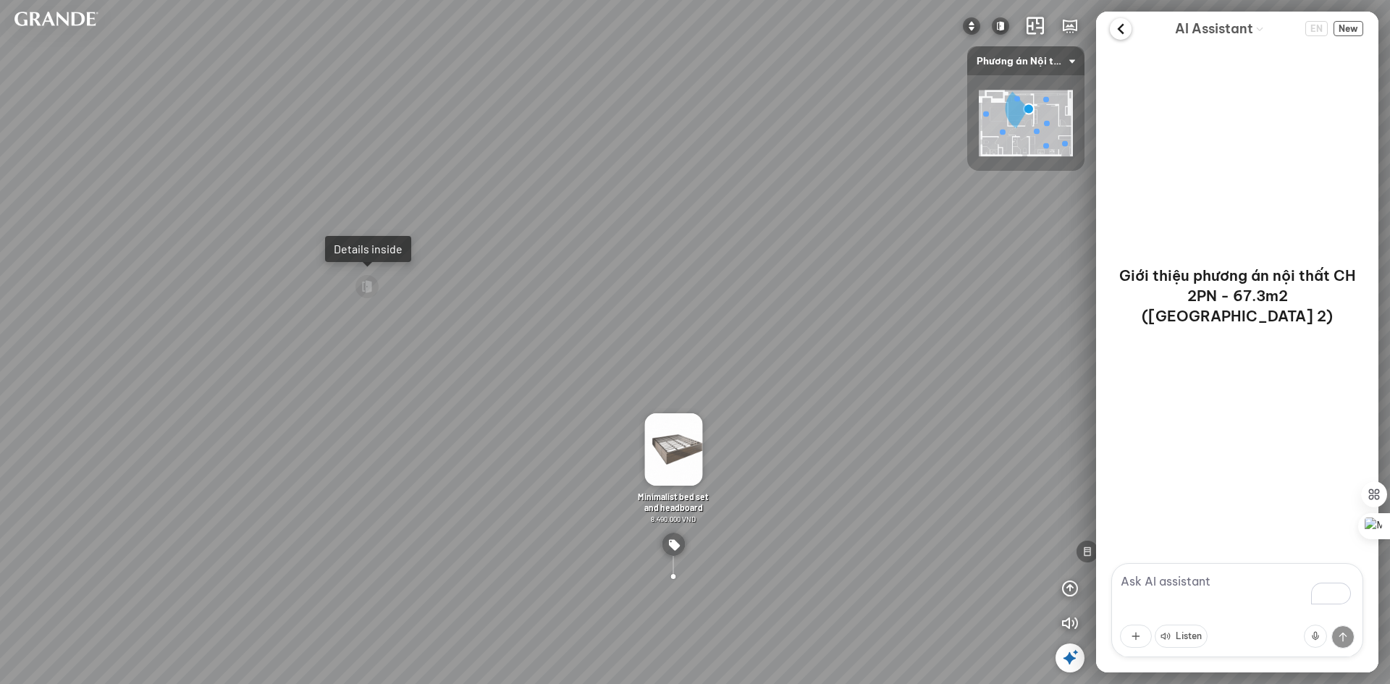
click at [1114, 33] on icon at bounding box center [1121, 29] width 22 height 22
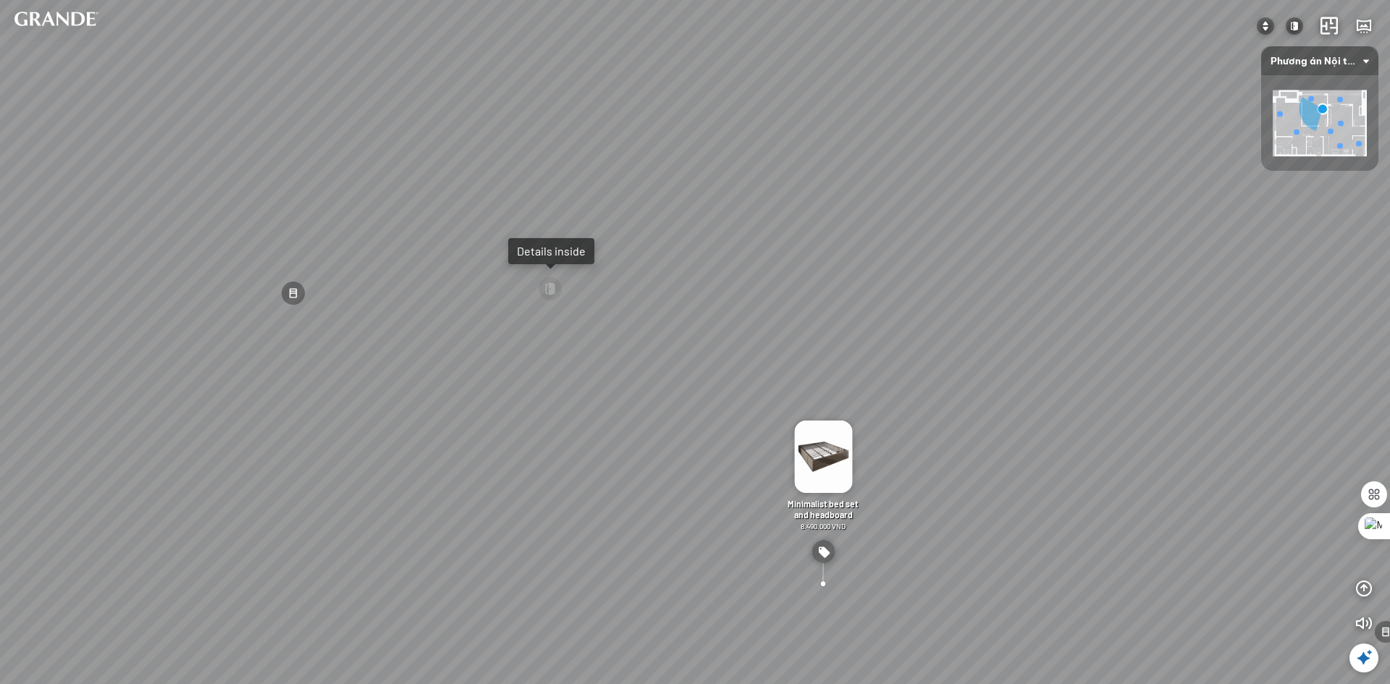
click at [1358, 655] on icon at bounding box center [1363, 657] width 17 height 17
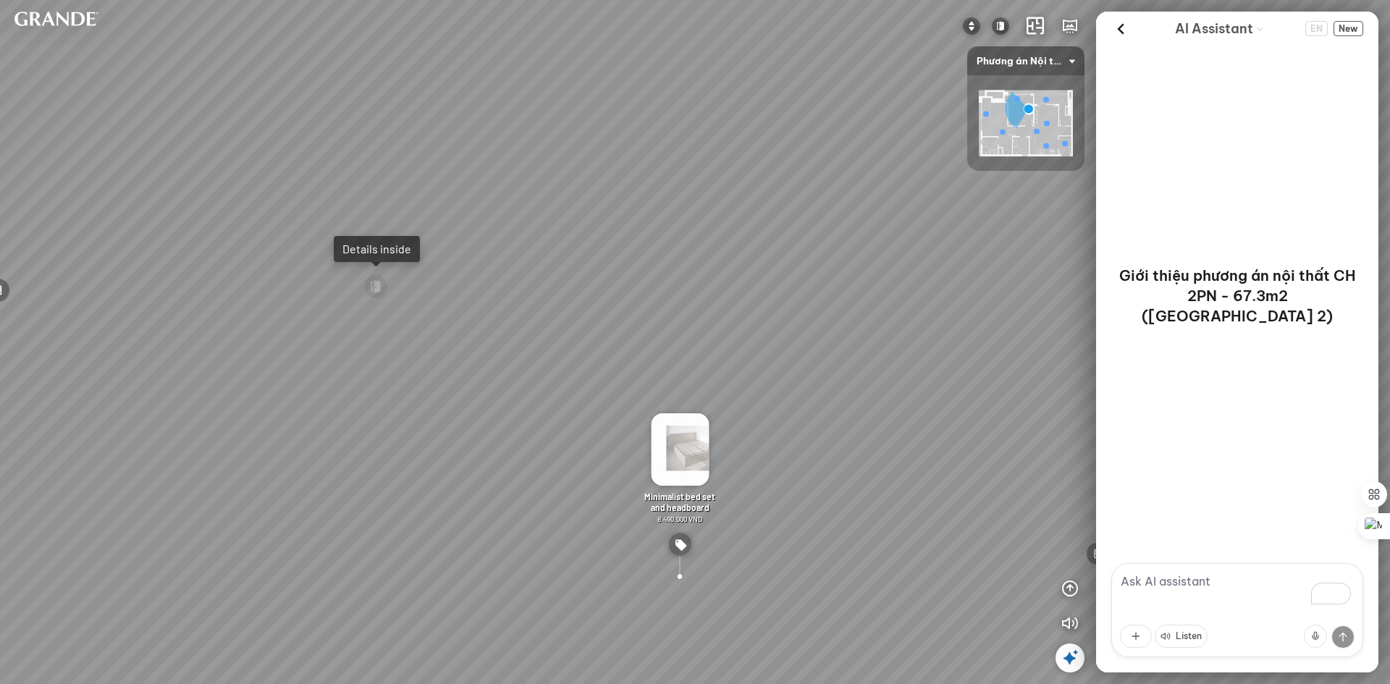
click at [1157, 575] on textarea "To enrich screen reader interactions, please activate Accessibility in Grammarl…" at bounding box center [1237, 610] width 252 height 94
type textarea "giá bao nhiêu ?"
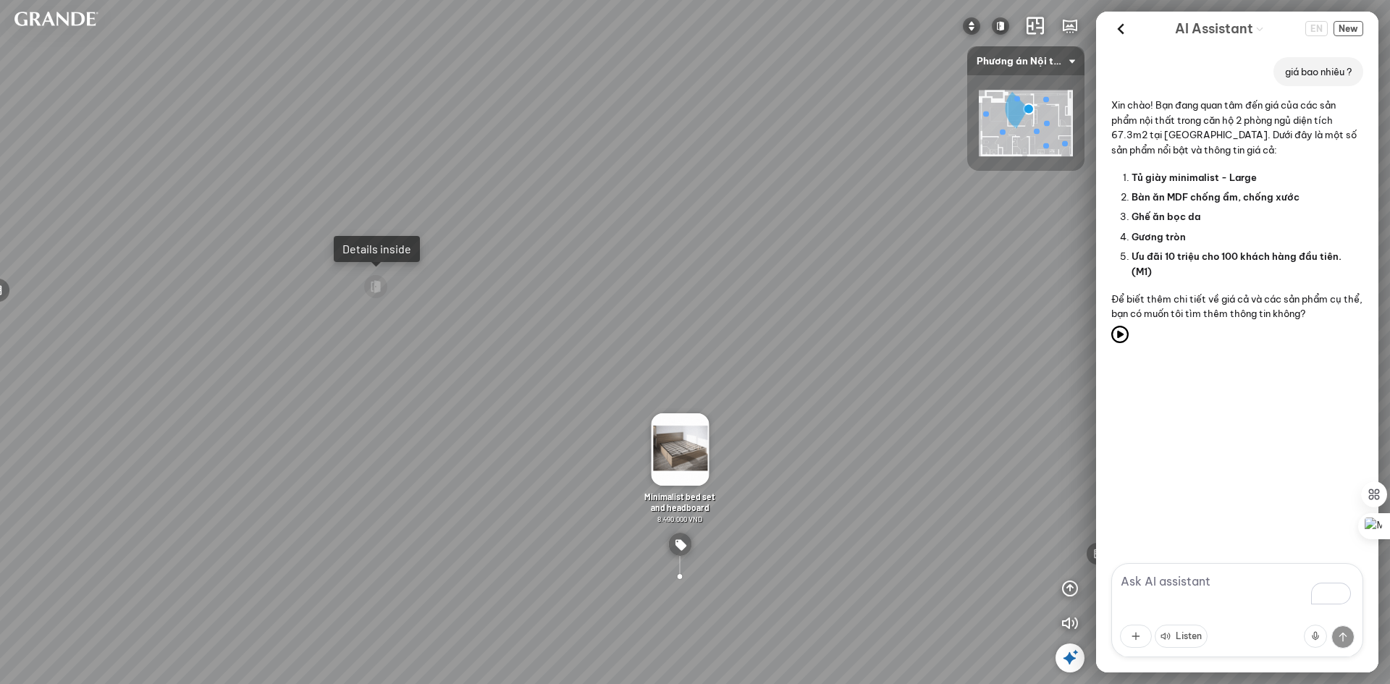
click at [1157, 580] on textarea "To enrich screen reader interactions, please activate Accessibility in Grammarl…" at bounding box center [1237, 610] width 252 height 94
type textarea "có"
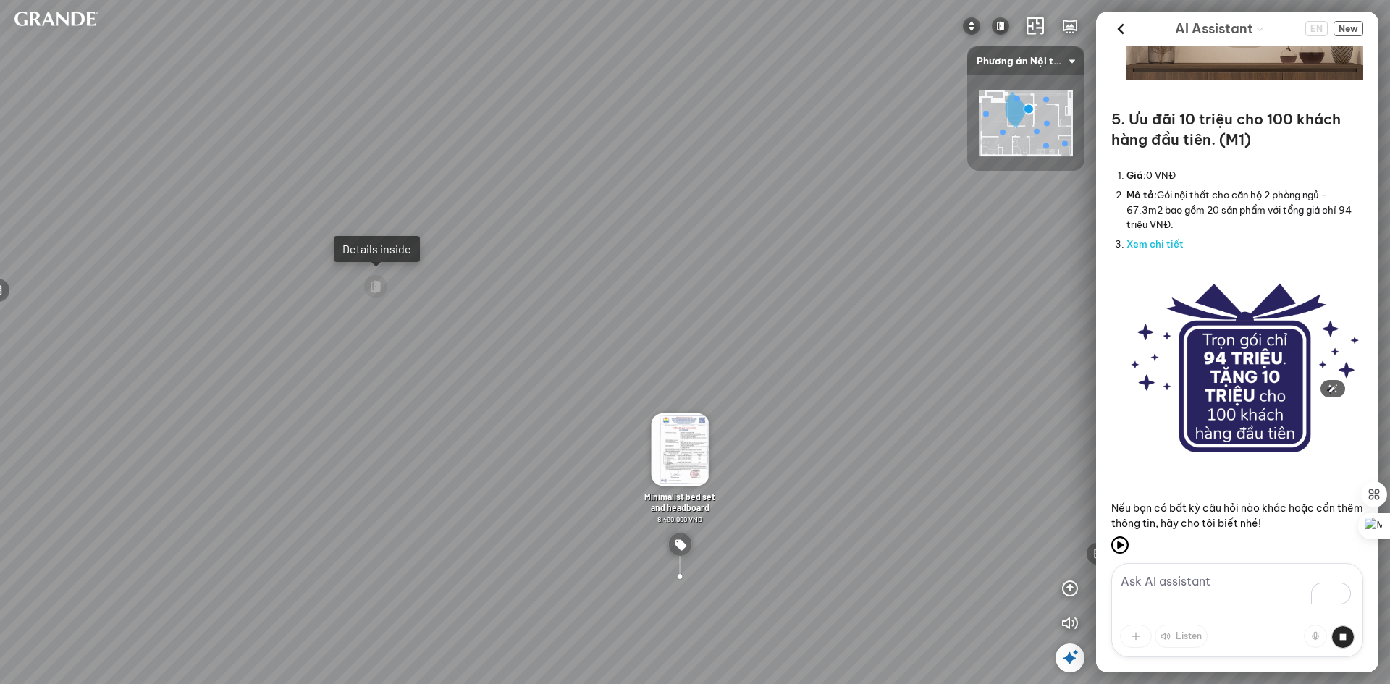
scroll to position [2534, 0]
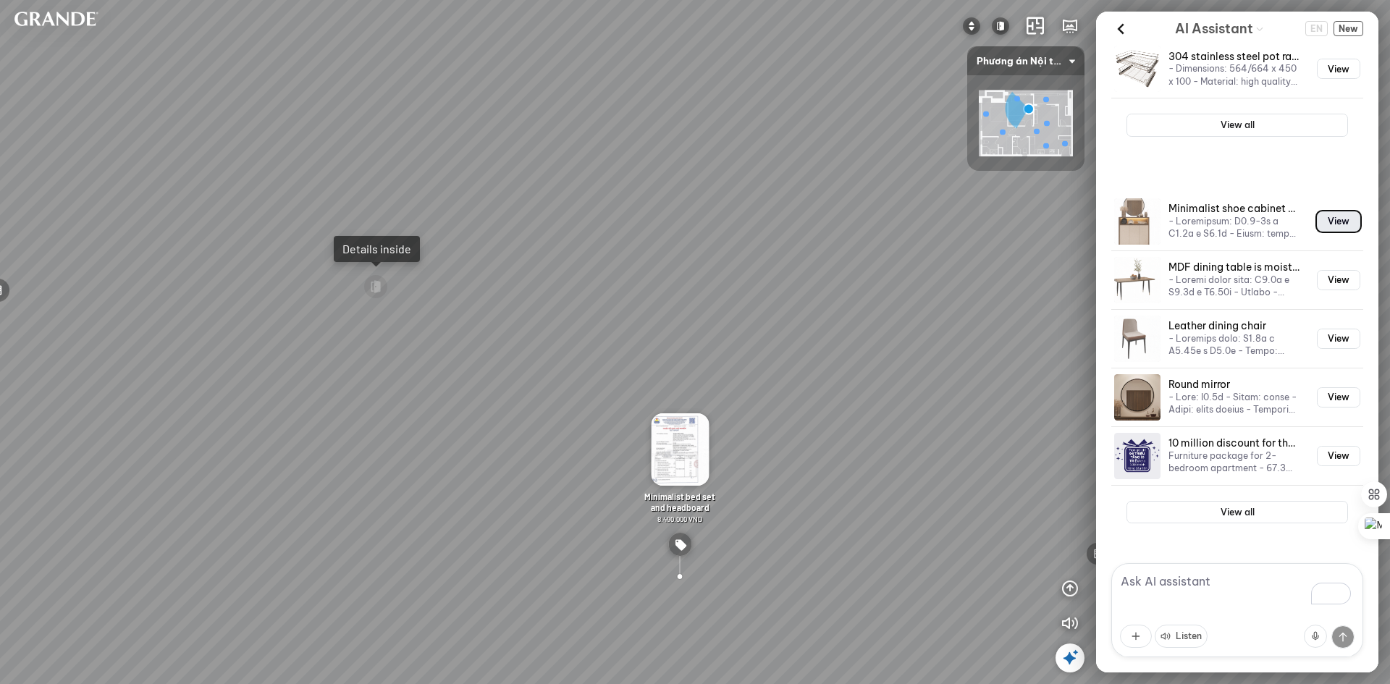
click at [1328, 211] on button "View" at bounding box center [1338, 221] width 43 height 20
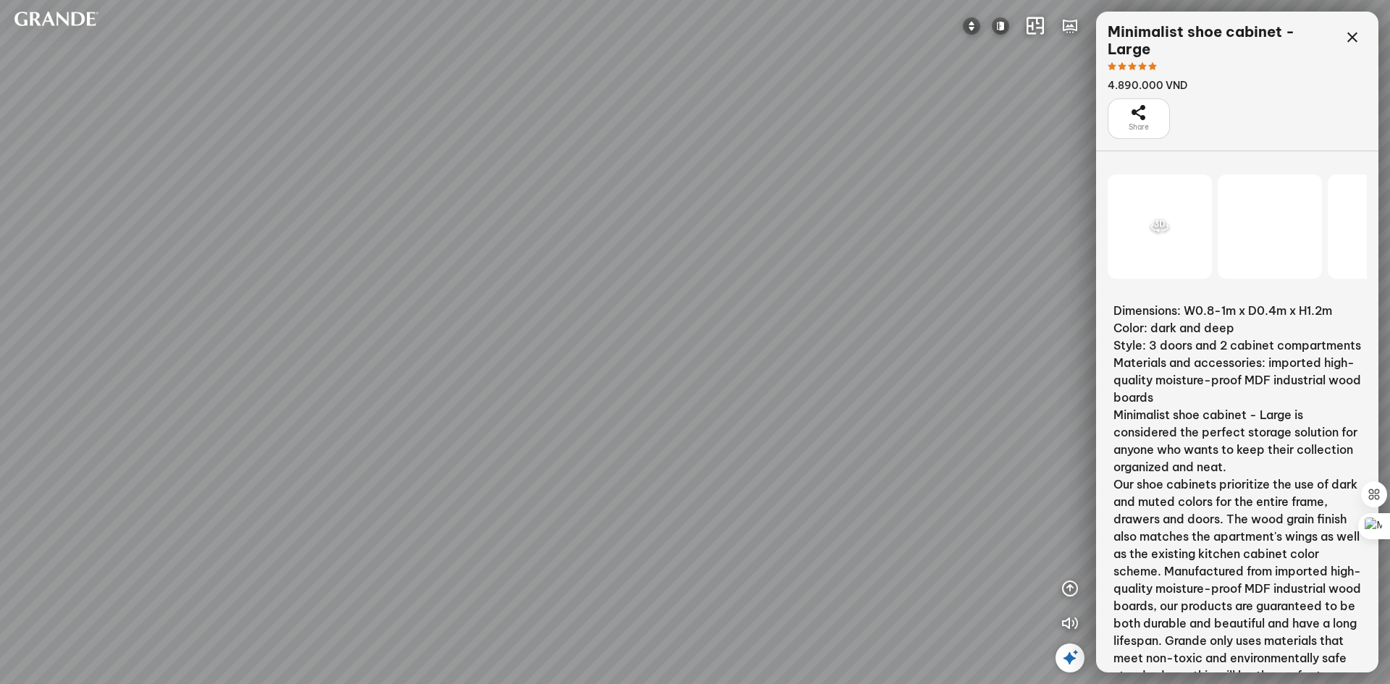
scroll to position [16553, 0]
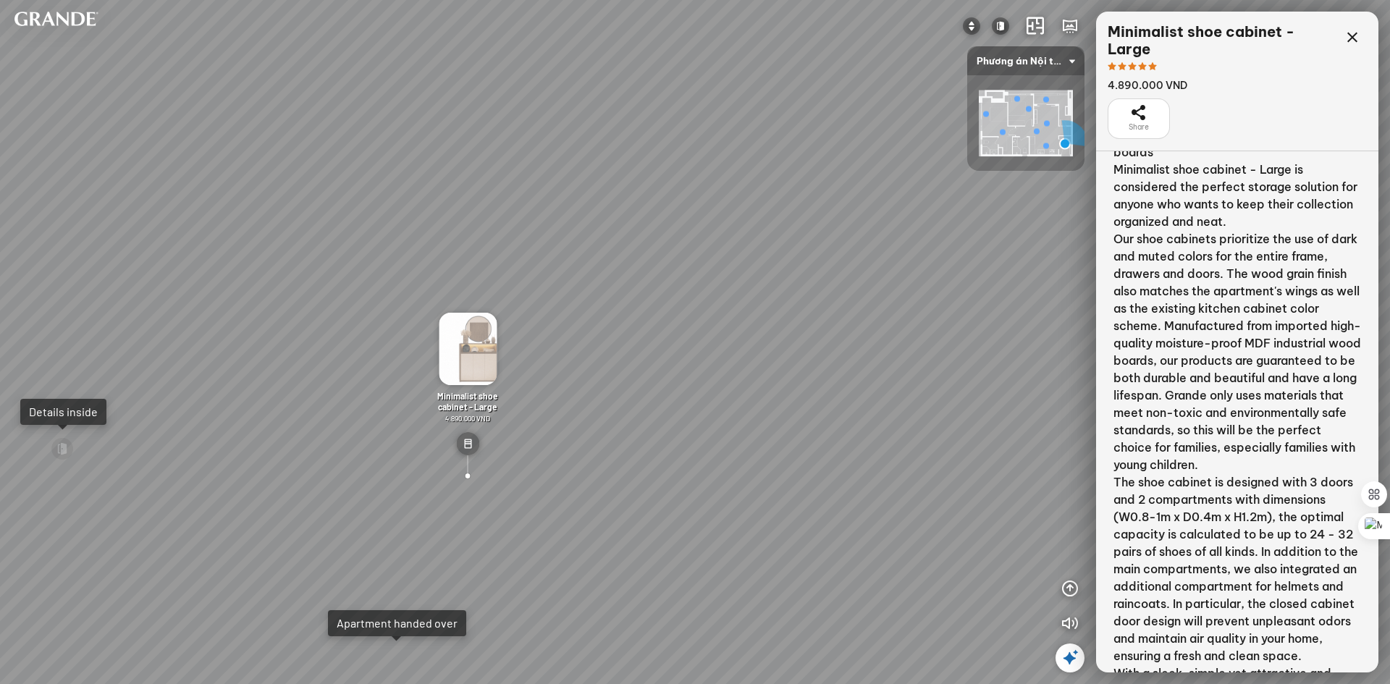
scroll to position [376, 0]
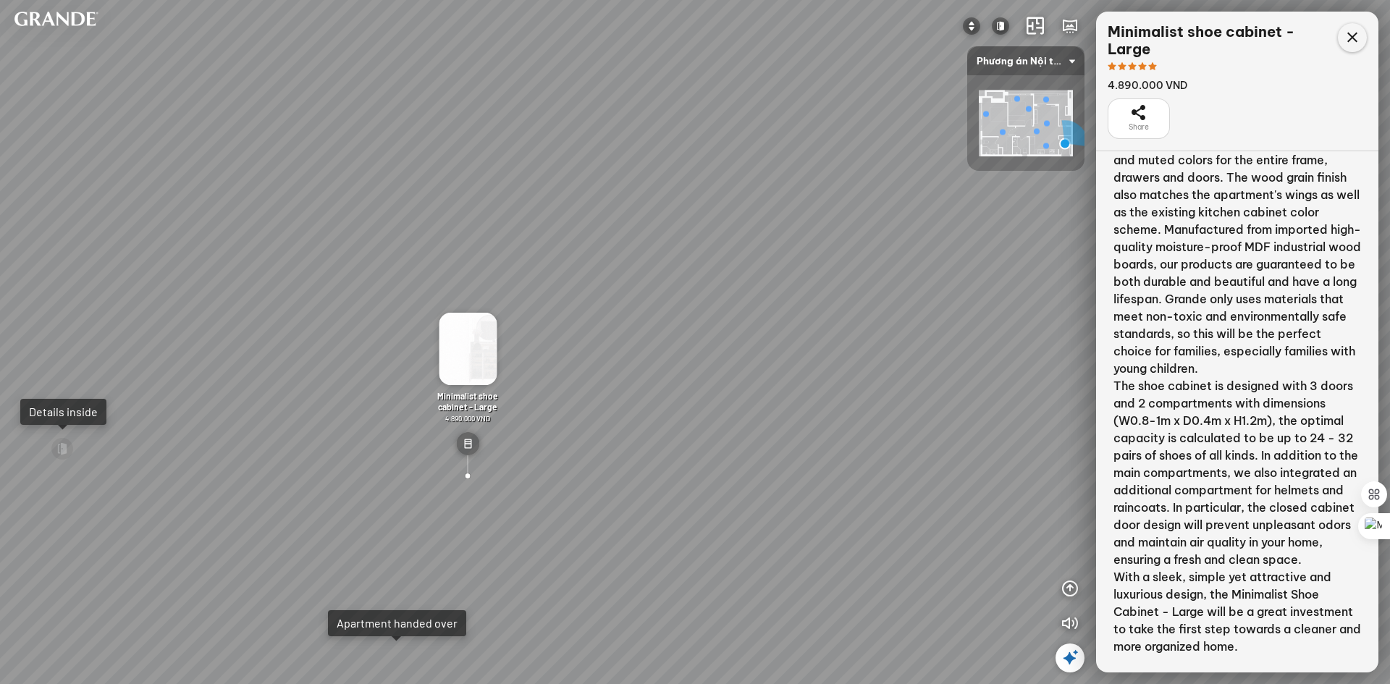
click at [1358, 30] on icon at bounding box center [1351, 37] width 17 height 17
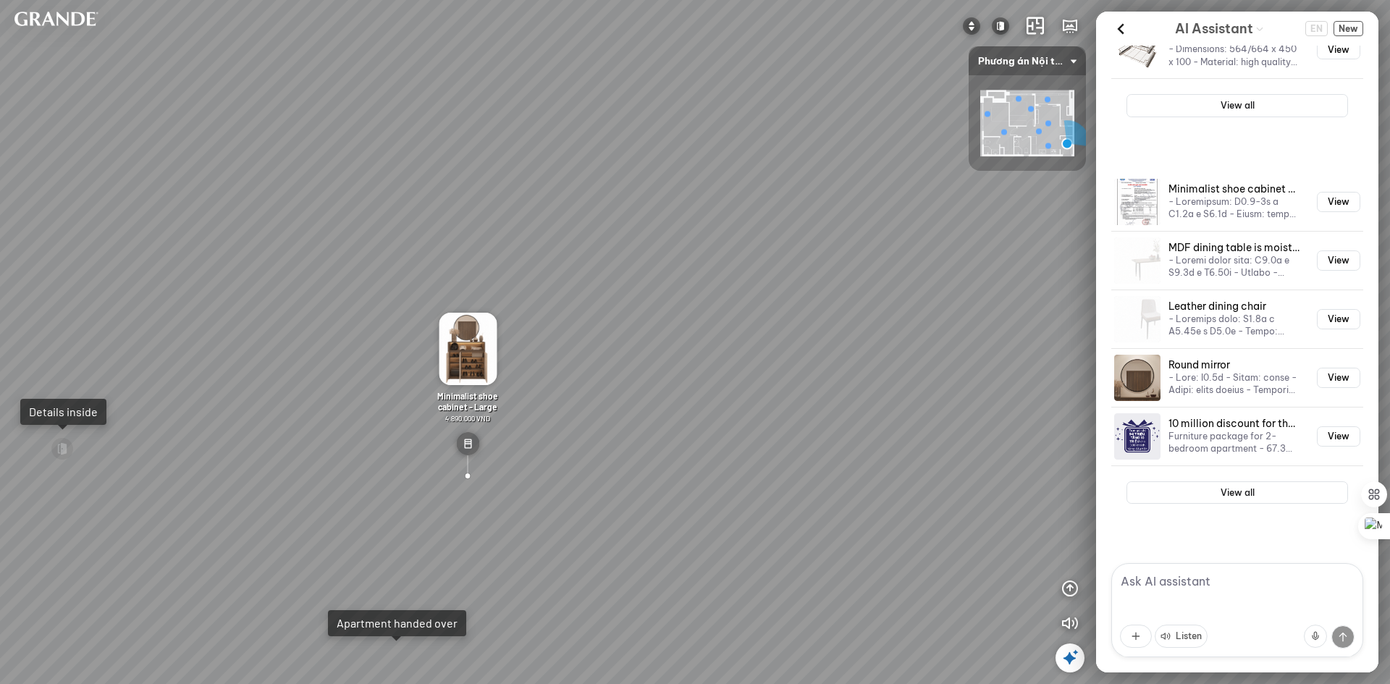
scroll to position [2534, 0]
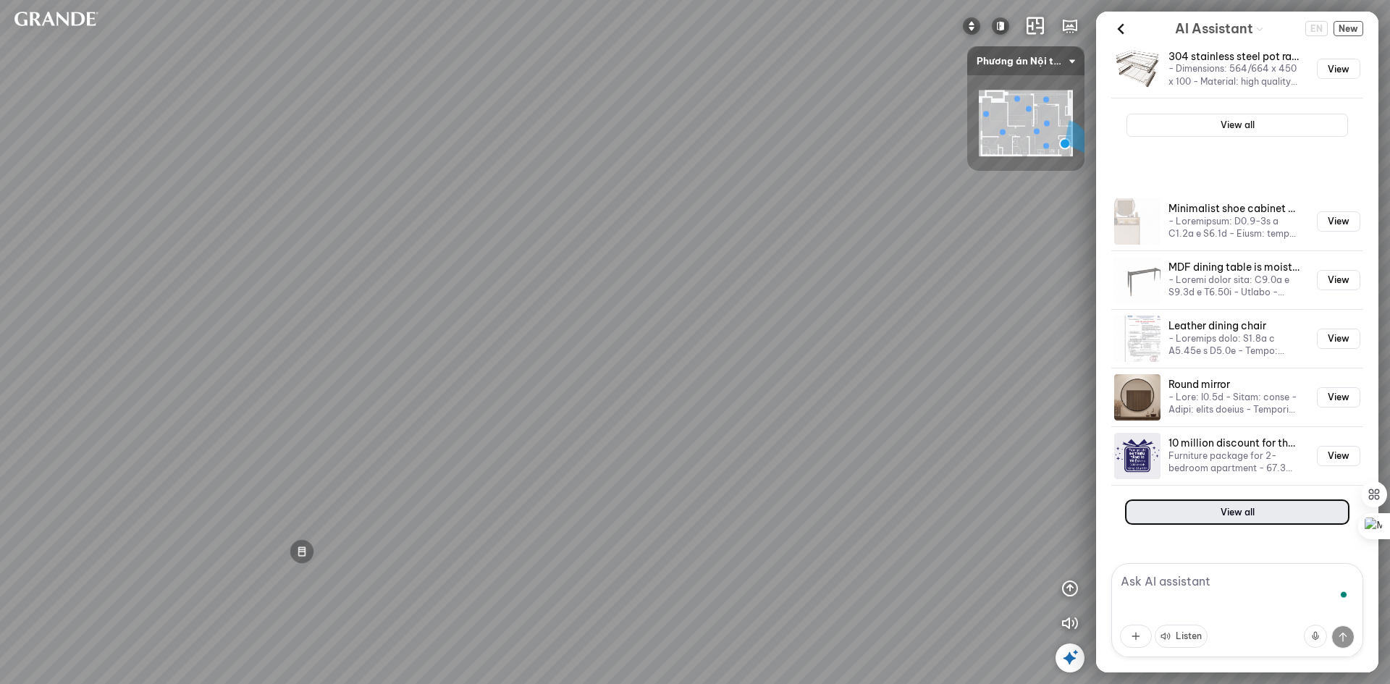
click at [1232, 501] on button "View all" at bounding box center [1236, 512] width 221 height 23
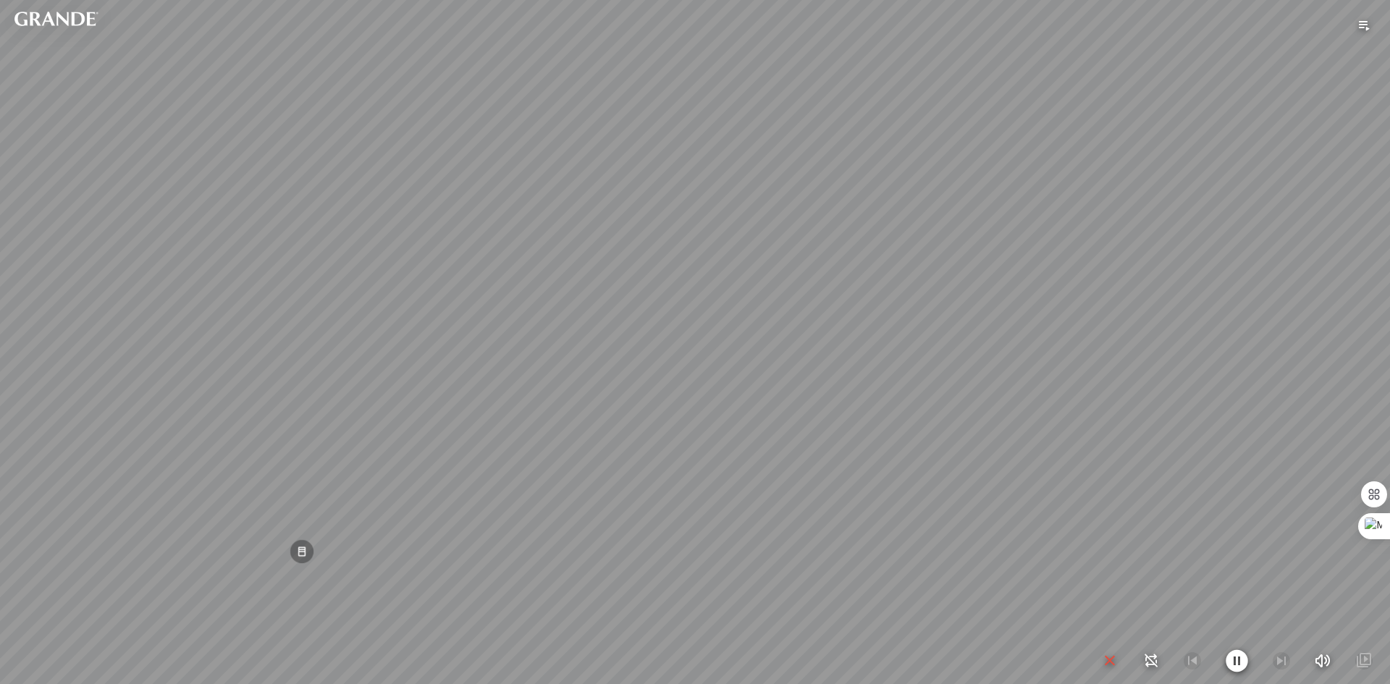
scroll to position [16553, 0]
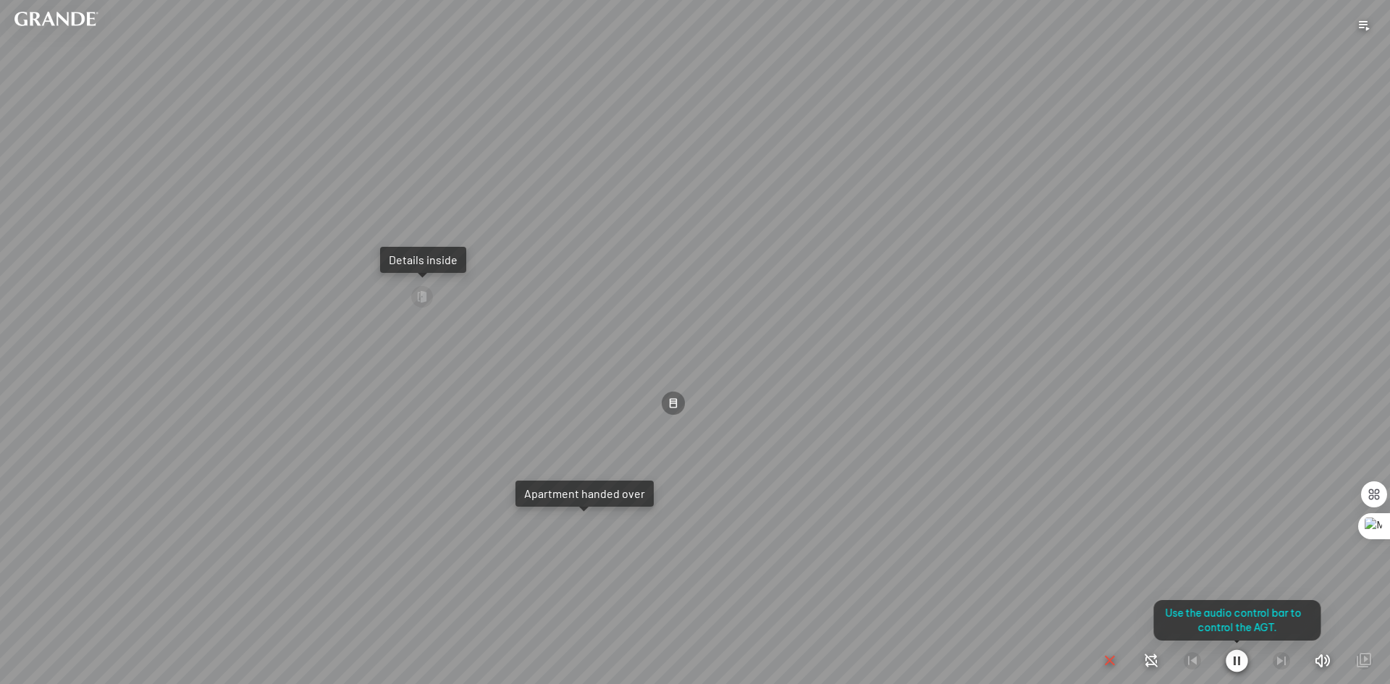
drag, startPoint x: 974, startPoint y: 358, endPoint x: 1044, endPoint y: 358, distance: 69.5
click at [1044, 358] on div at bounding box center [695, 342] width 1390 height 684
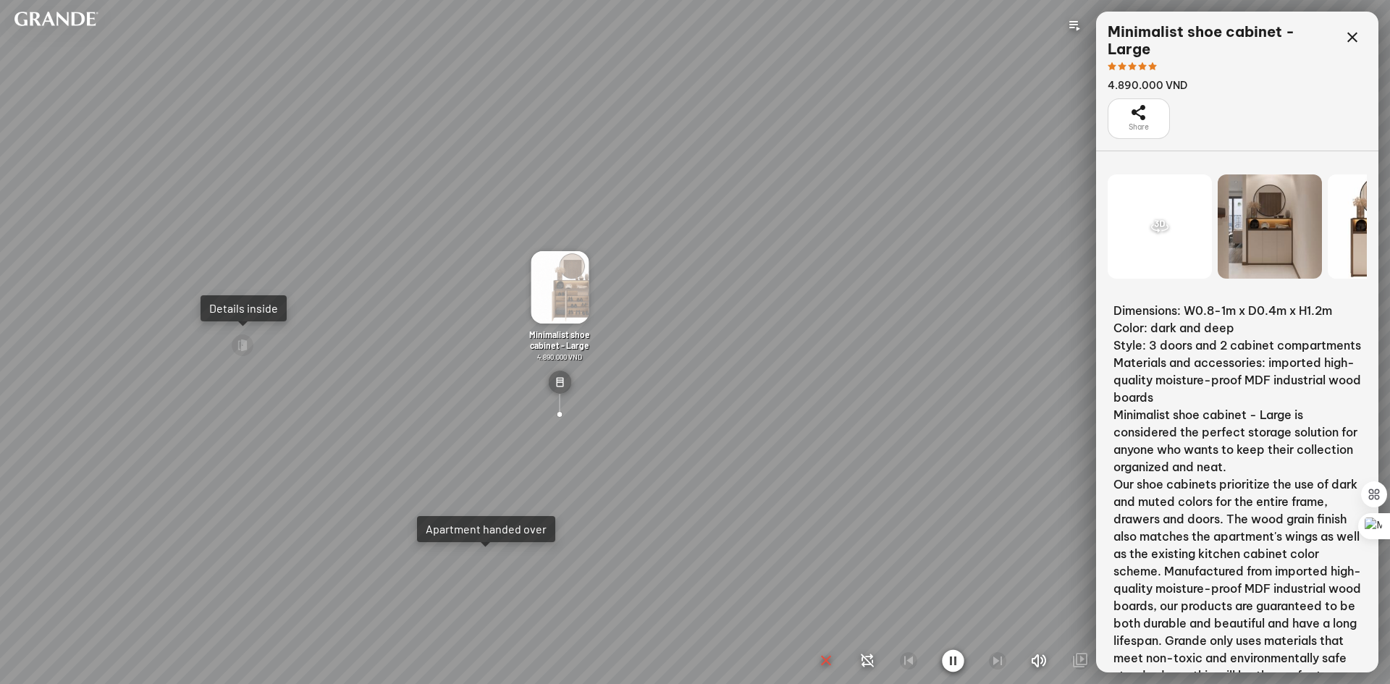
click at [1351, 35] on div at bounding box center [695, 342] width 1390 height 684
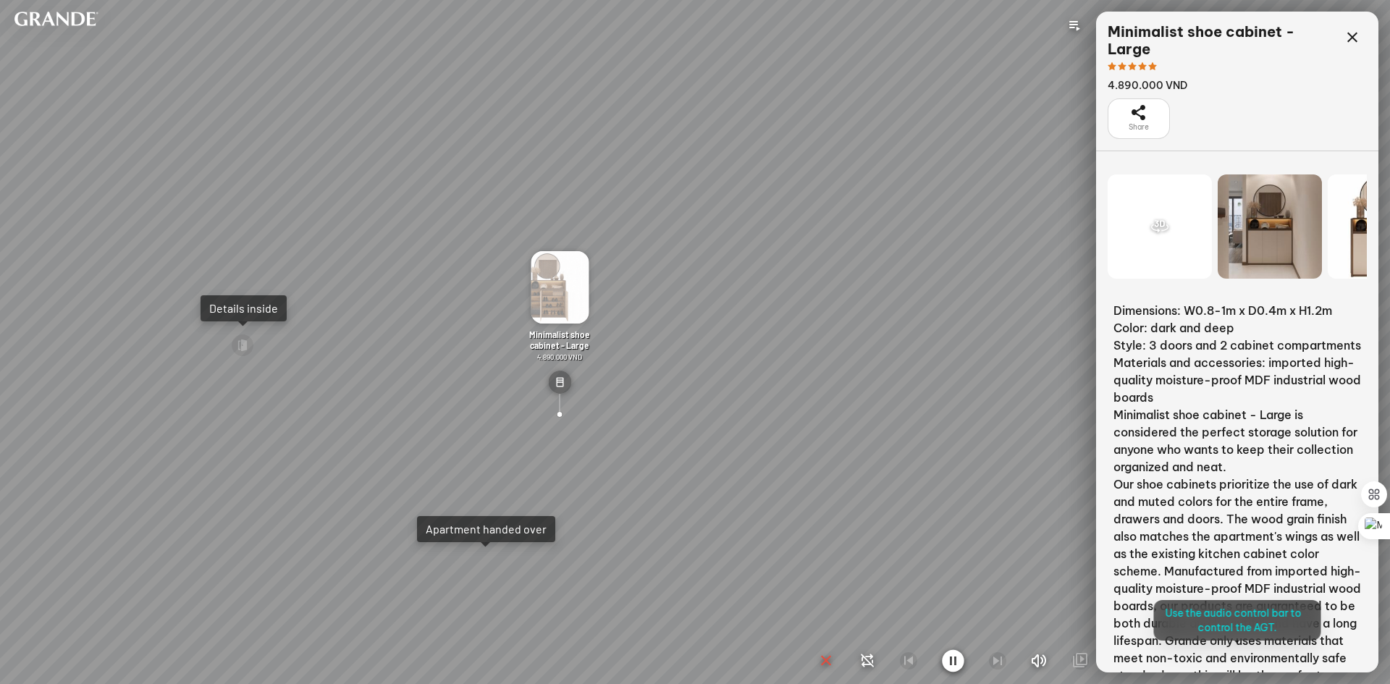
click at [1354, 36] on div at bounding box center [695, 342] width 1390 height 684
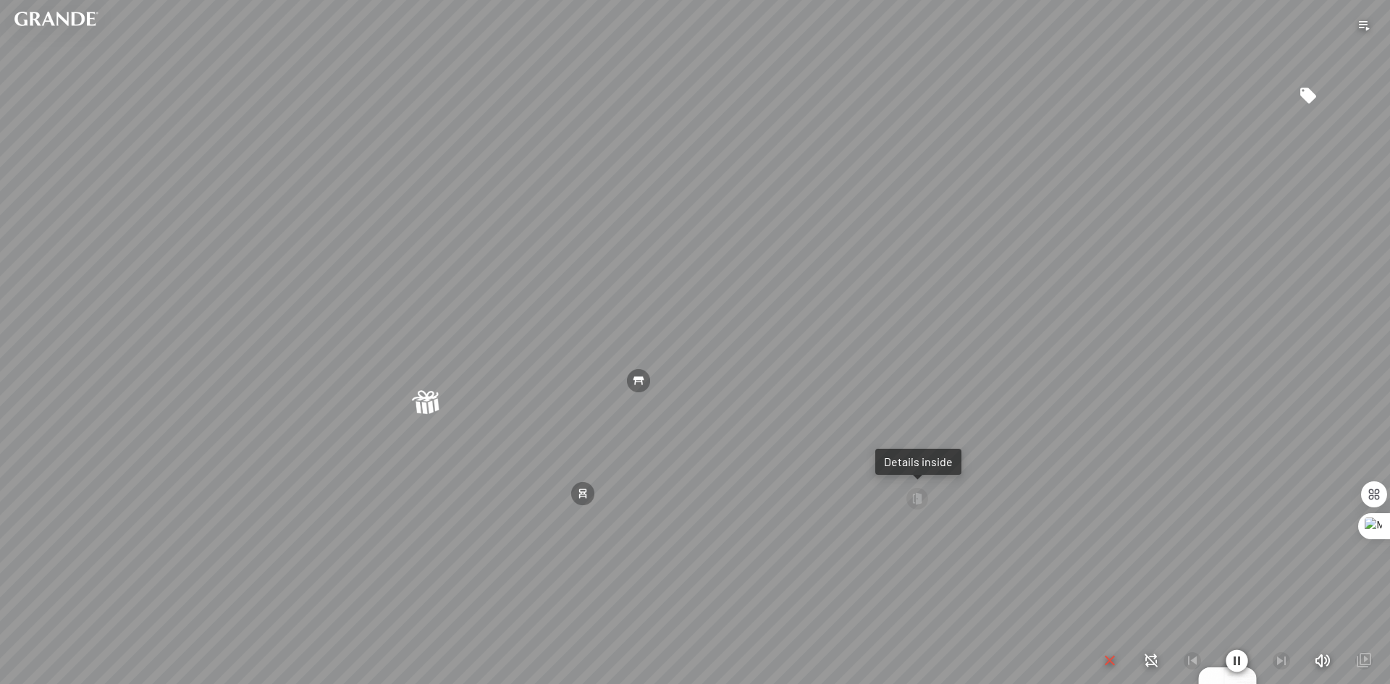
click at [1108, 661] on icon "button" at bounding box center [1109, 660] width 17 height 17
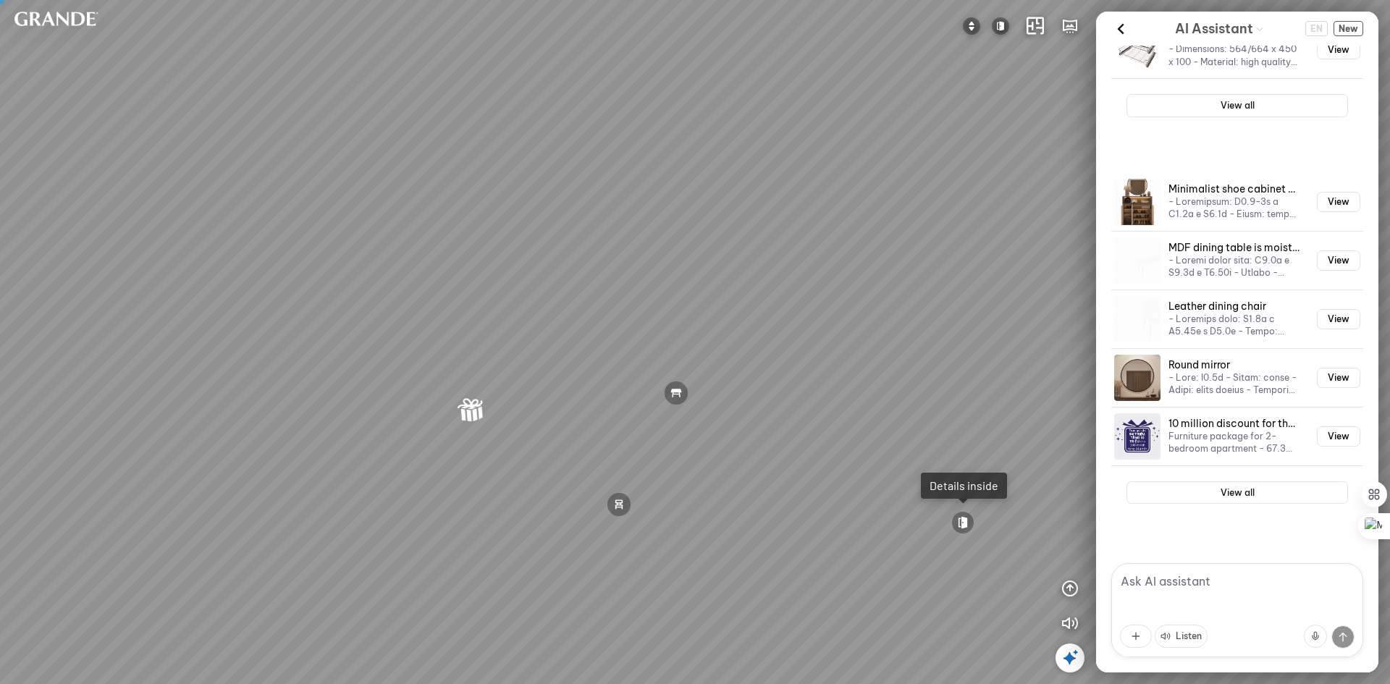
scroll to position [2534, 0]
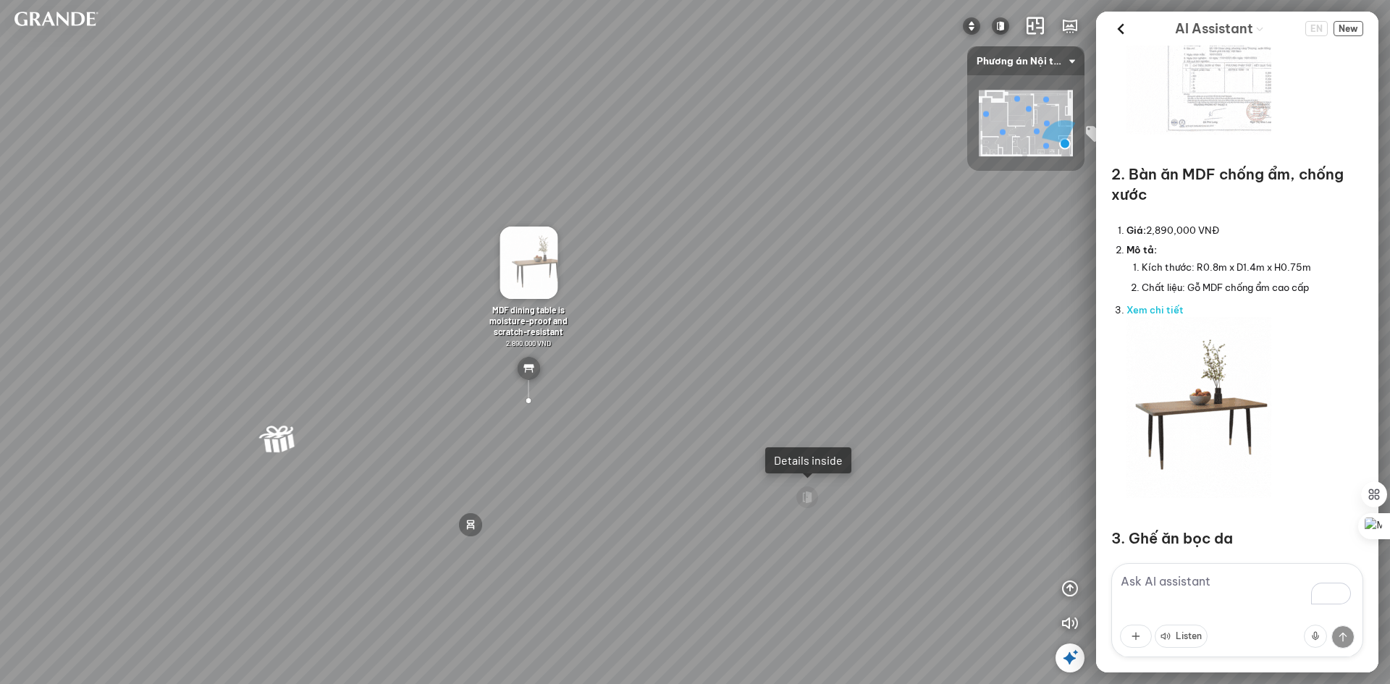
scroll to position [652, 0]
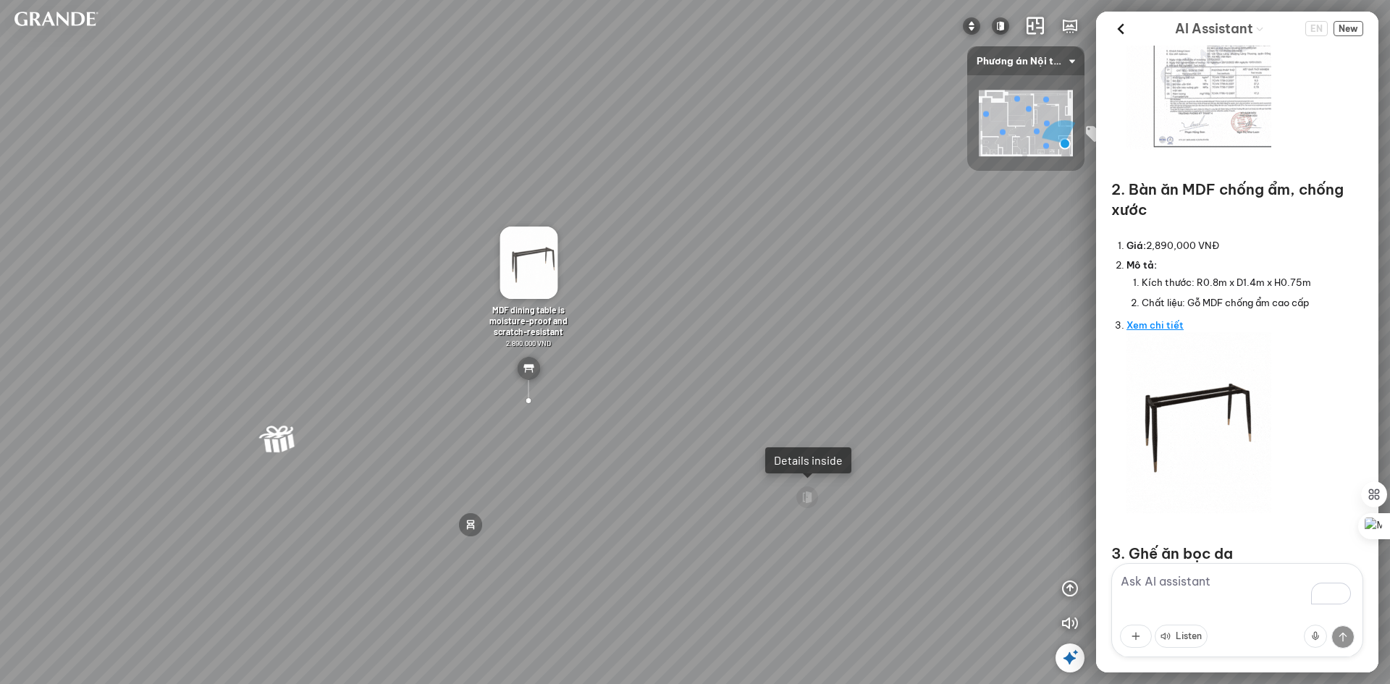
click at [1171, 325] on link "Xem chi tiết" at bounding box center [1154, 325] width 57 height 12
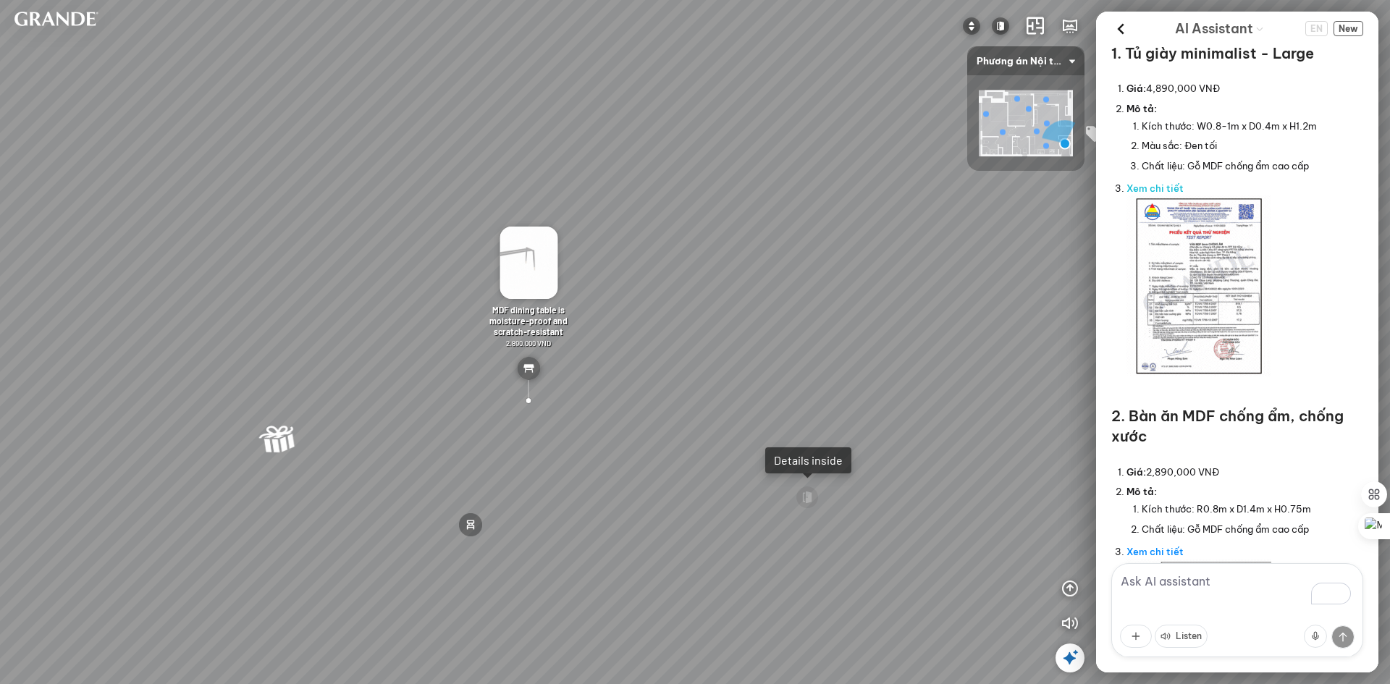
scroll to position [435, 0]
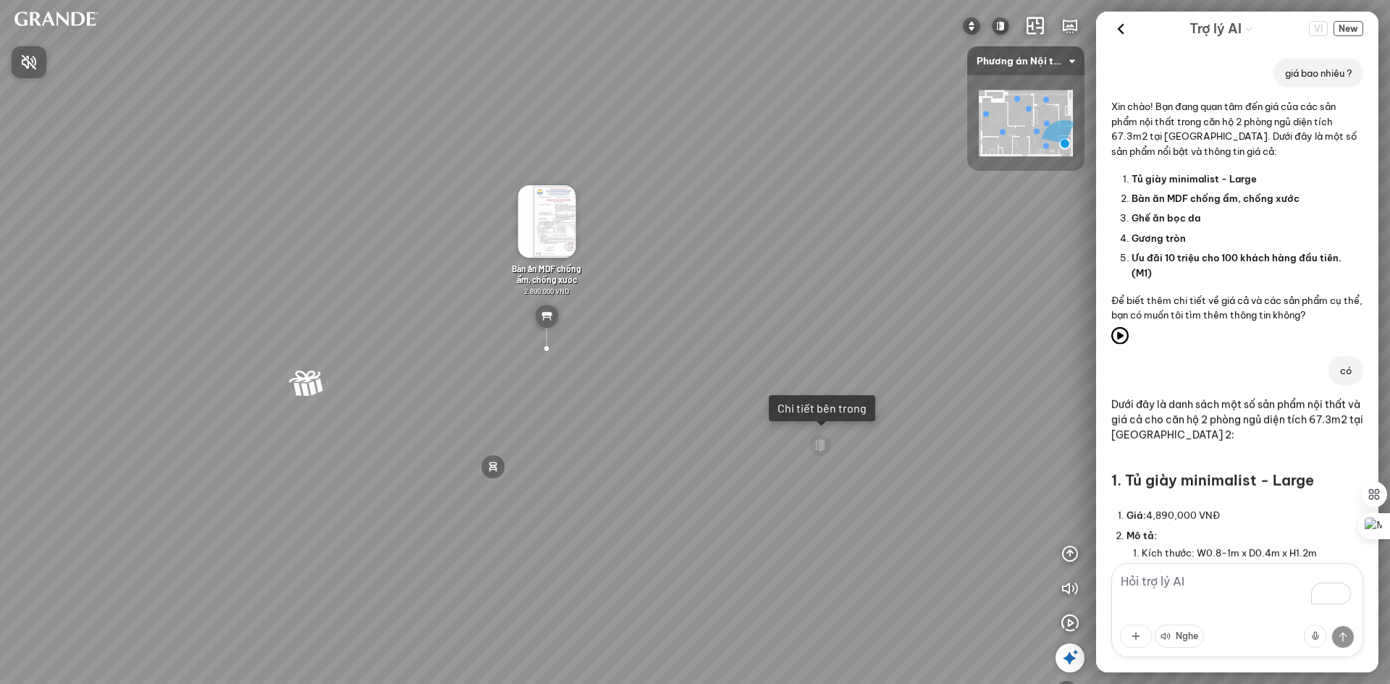
scroll to position [2534, 0]
